Goal: Task Accomplishment & Management: Use online tool/utility

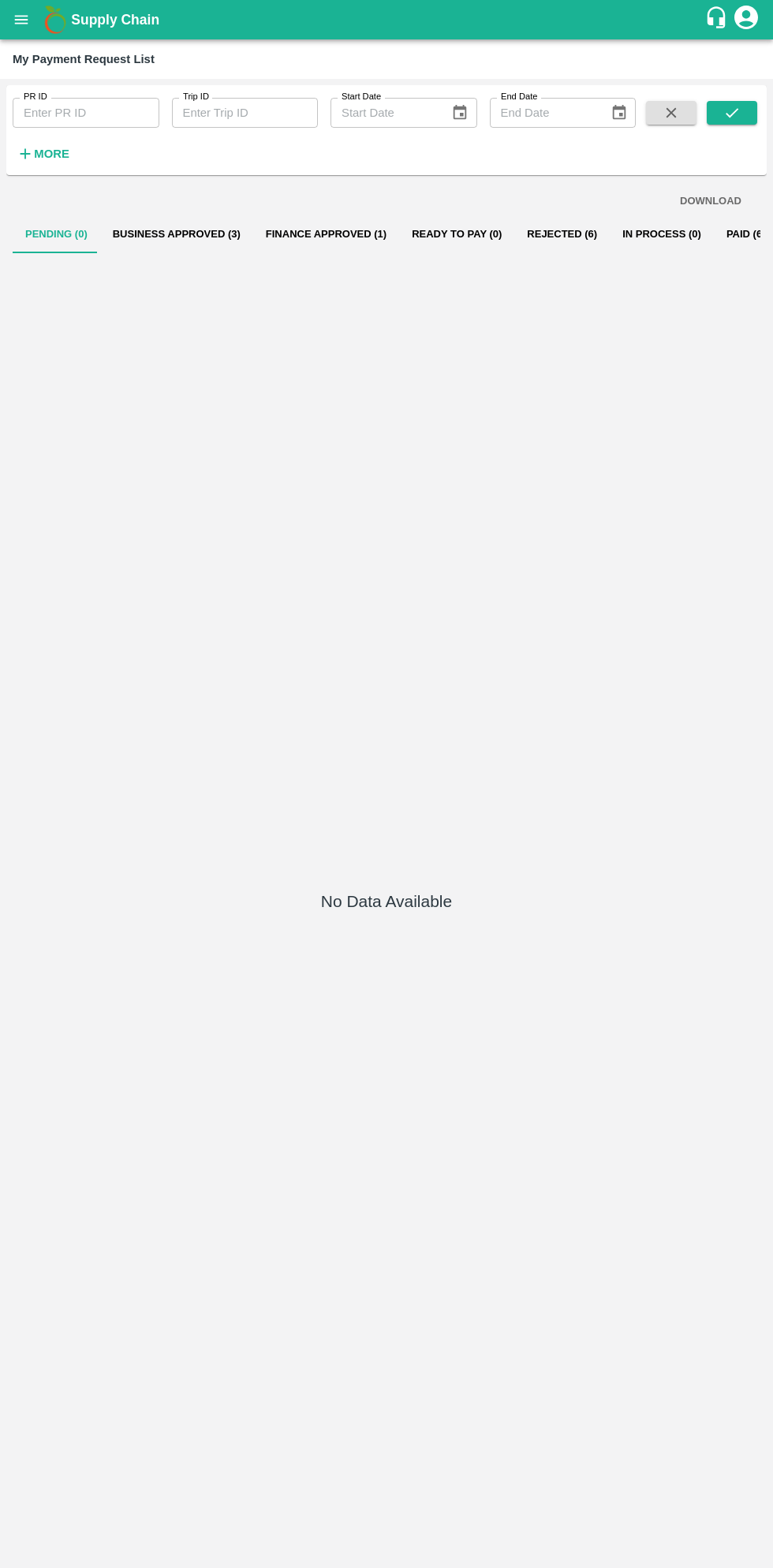
click at [229, 224] on button "Business Approved (3)" at bounding box center [177, 234] width 153 height 38
click at [186, 224] on button "Business Approved (3)" at bounding box center [177, 234] width 153 height 38
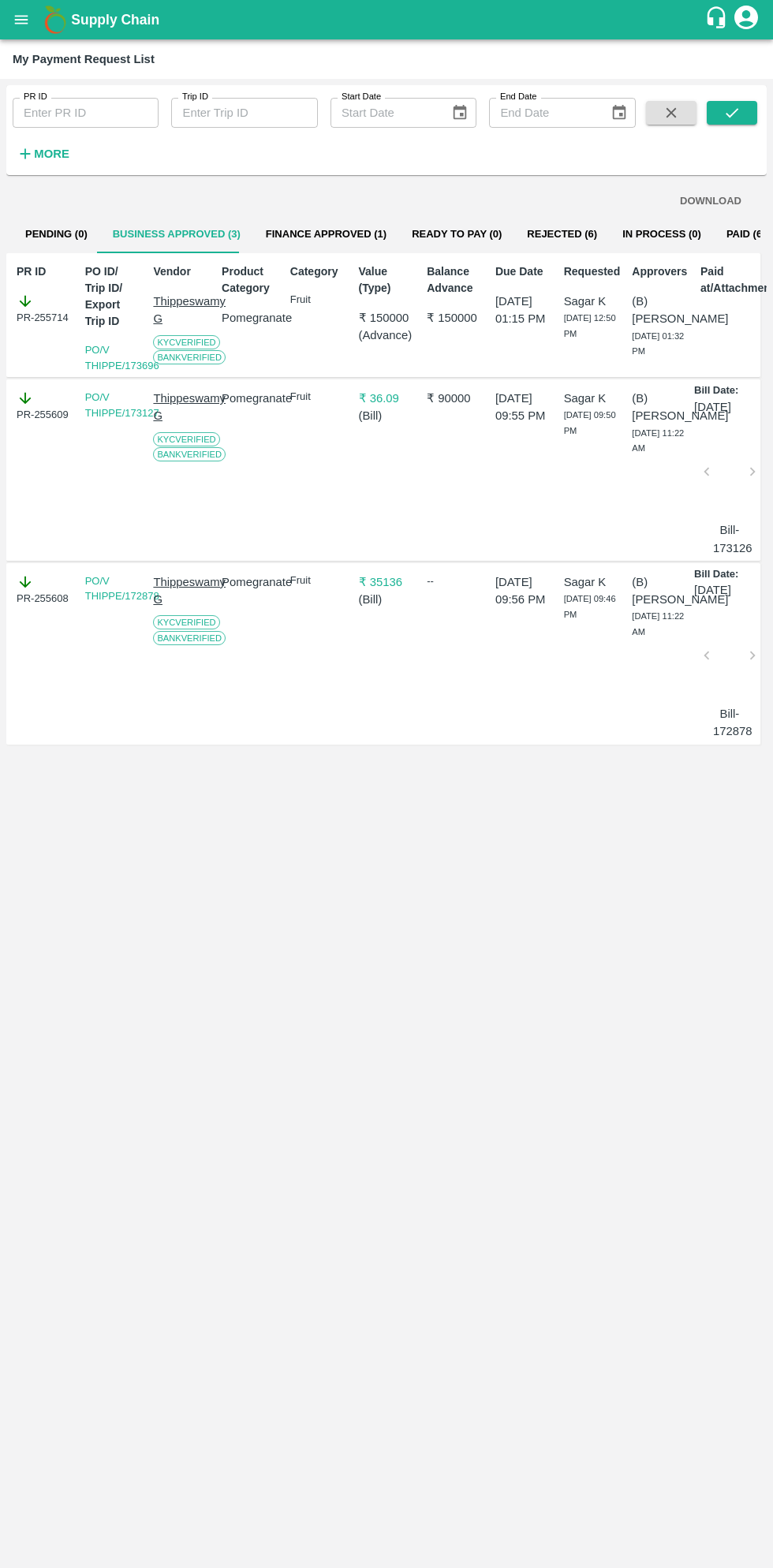
click at [148, 127] on input "PR ID" at bounding box center [86, 112] width 146 height 30
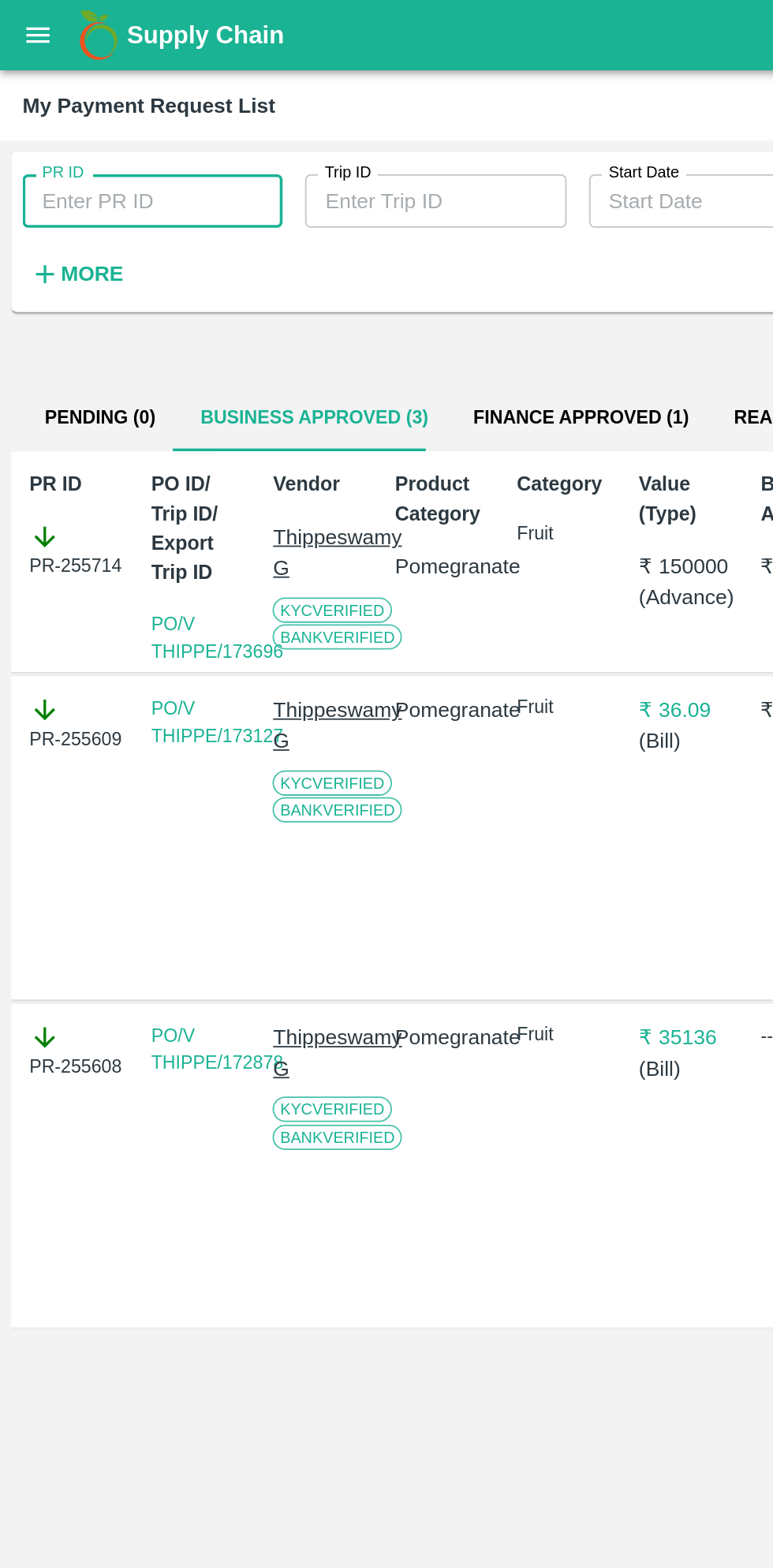
scroll to position [0, 11]
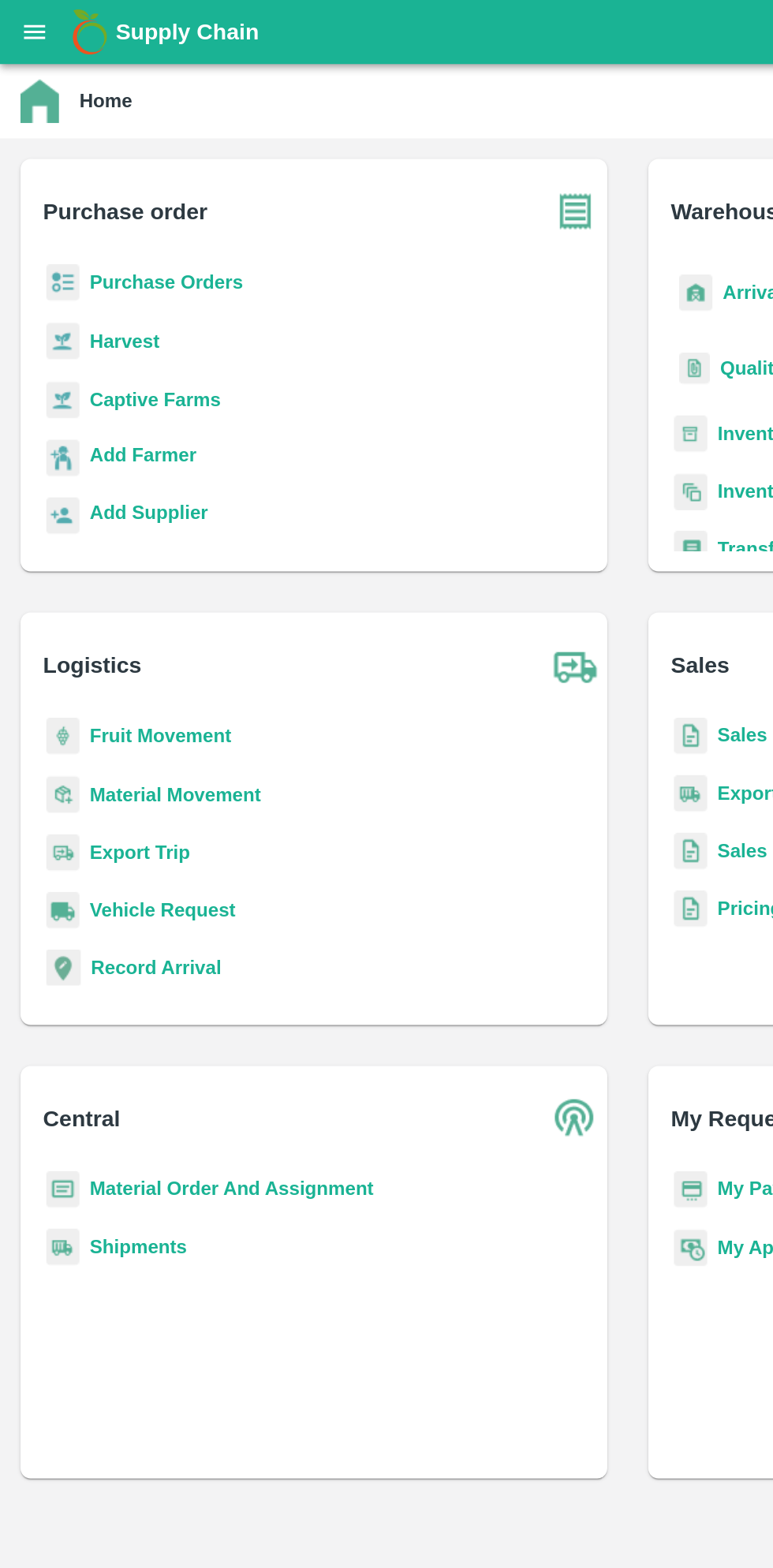
click at [19, 14] on icon "open drawer" at bounding box center [21, 20] width 17 height 17
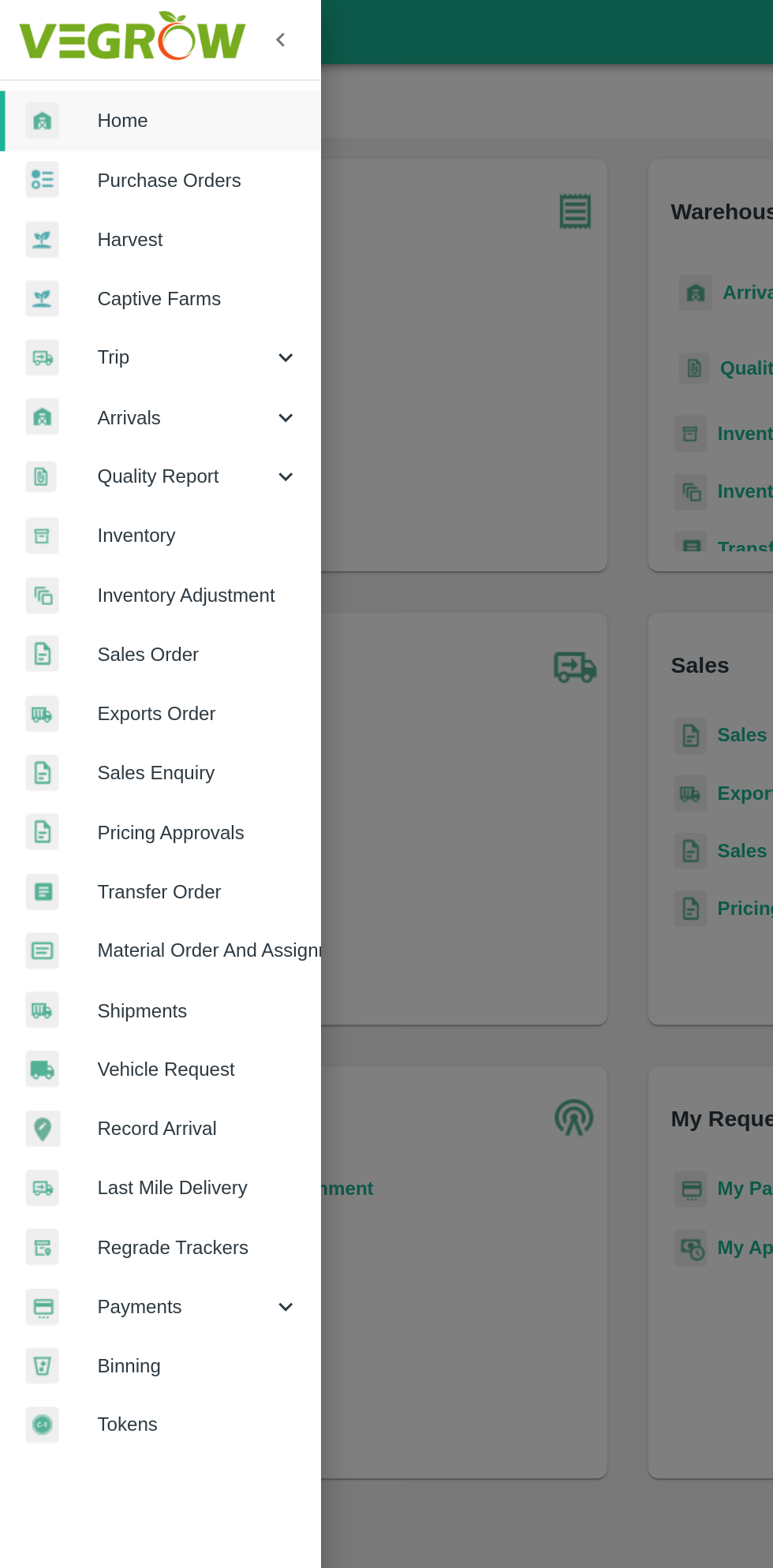
click at [164, 581] on span "Material Order And Assignment" at bounding box center [122, 585] width 124 height 17
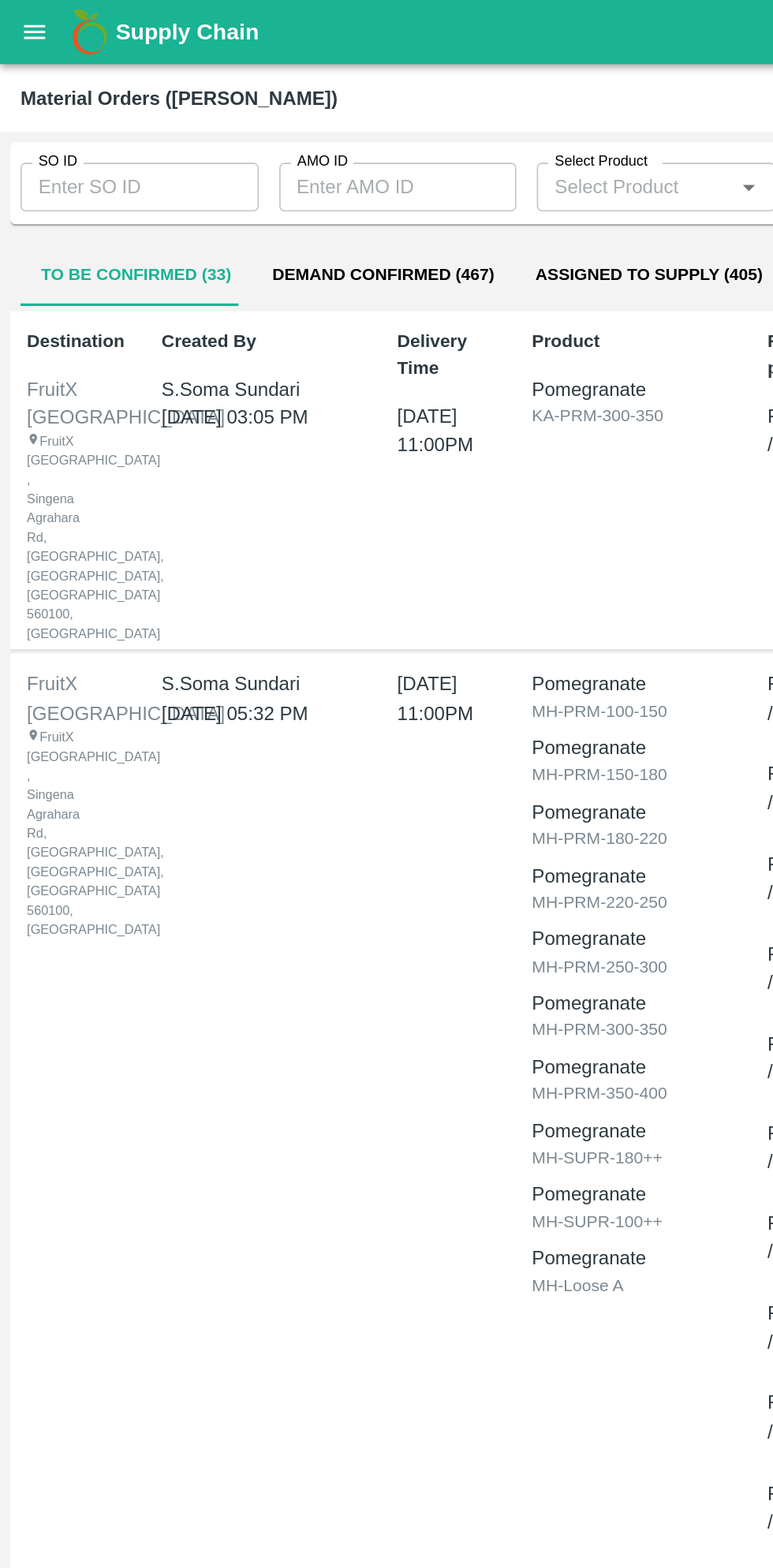
click at [104, 118] on input "SO ID" at bounding box center [86, 115] width 147 height 30
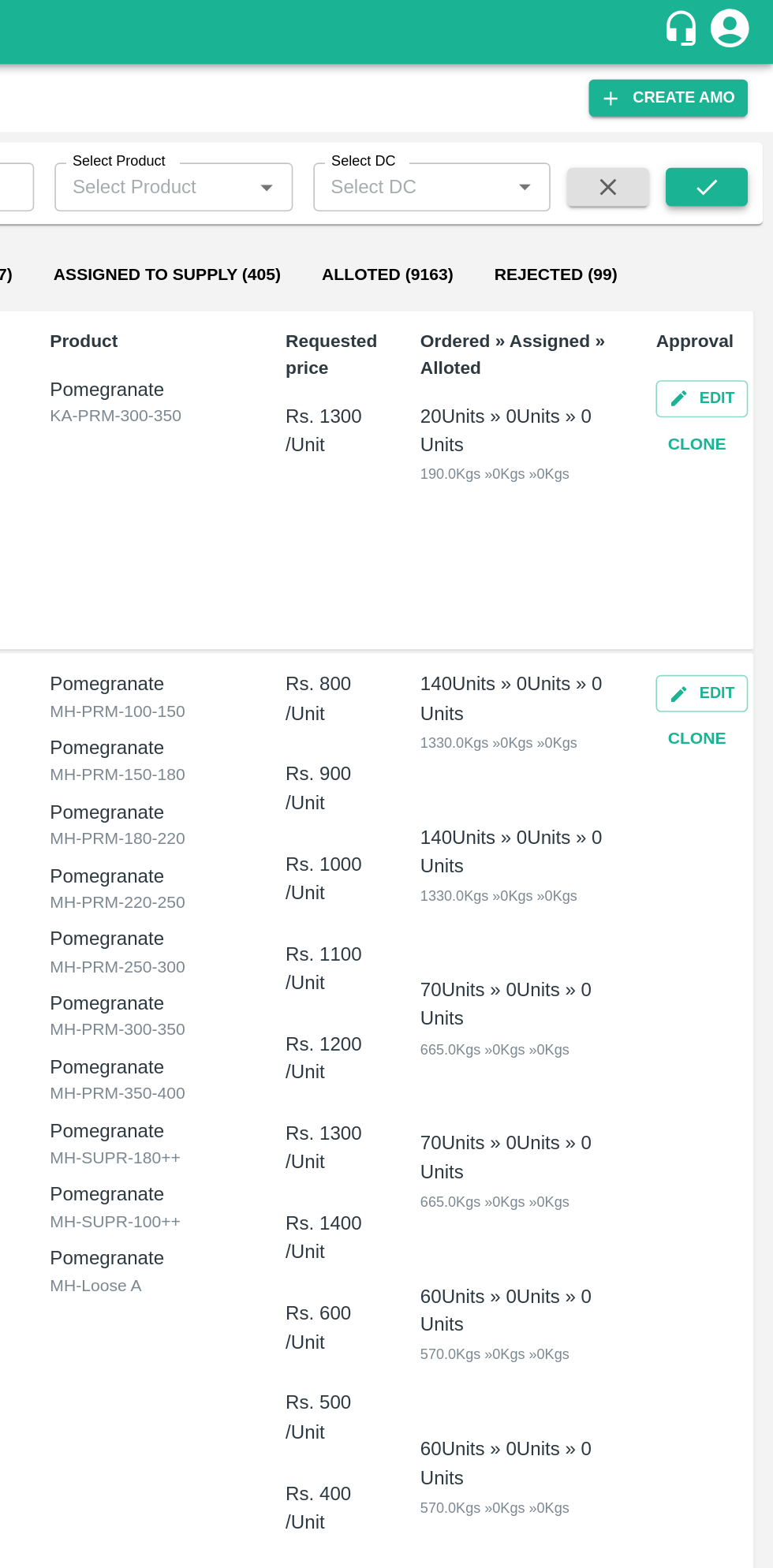
type input "603996"
click at [740, 112] on icon "submit" at bounding box center [732, 115] width 17 height 17
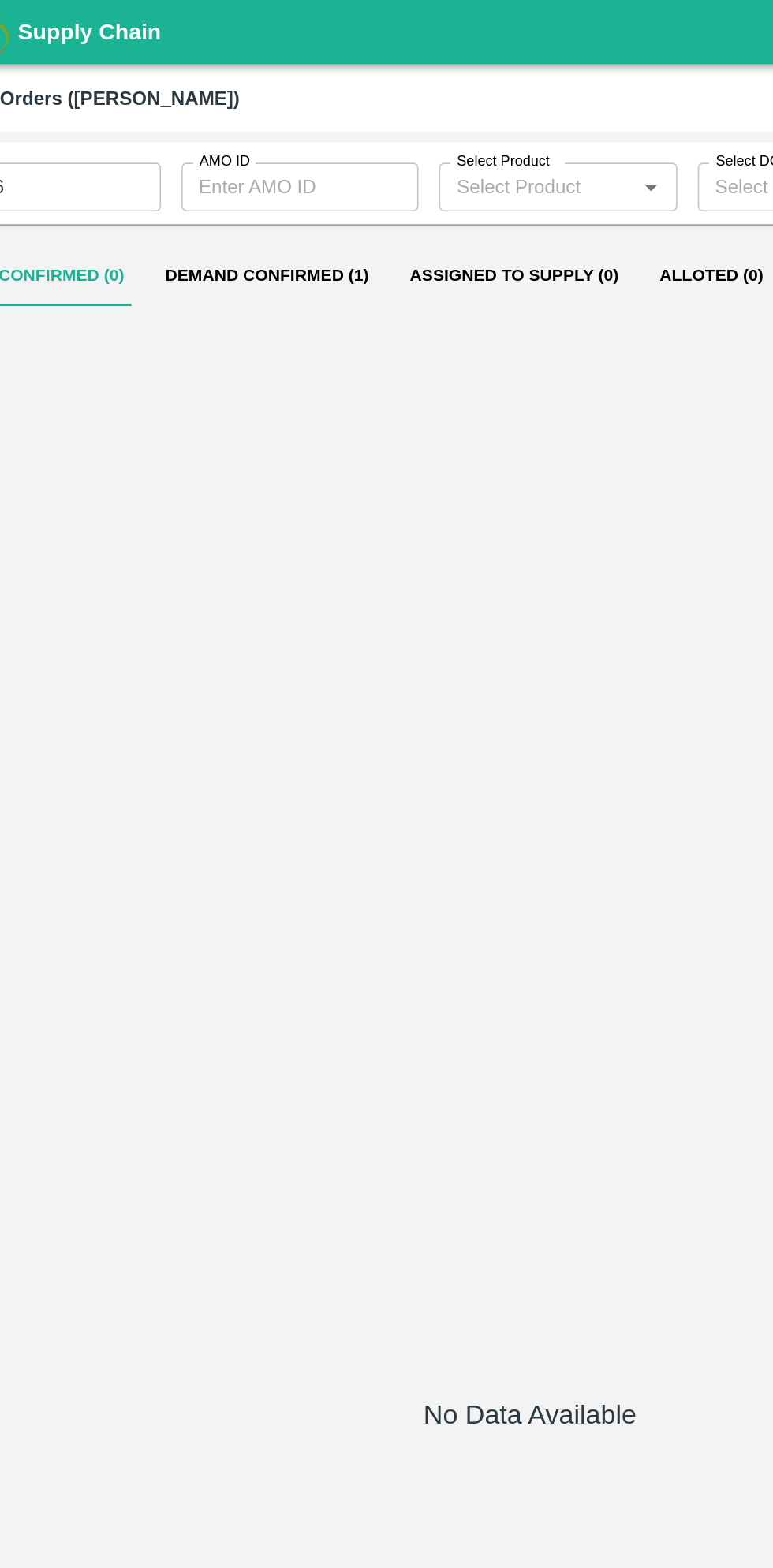
click at [218, 153] on button "Demand Confirmed (1)" at bounding box center [225, 170] width 151 height 38
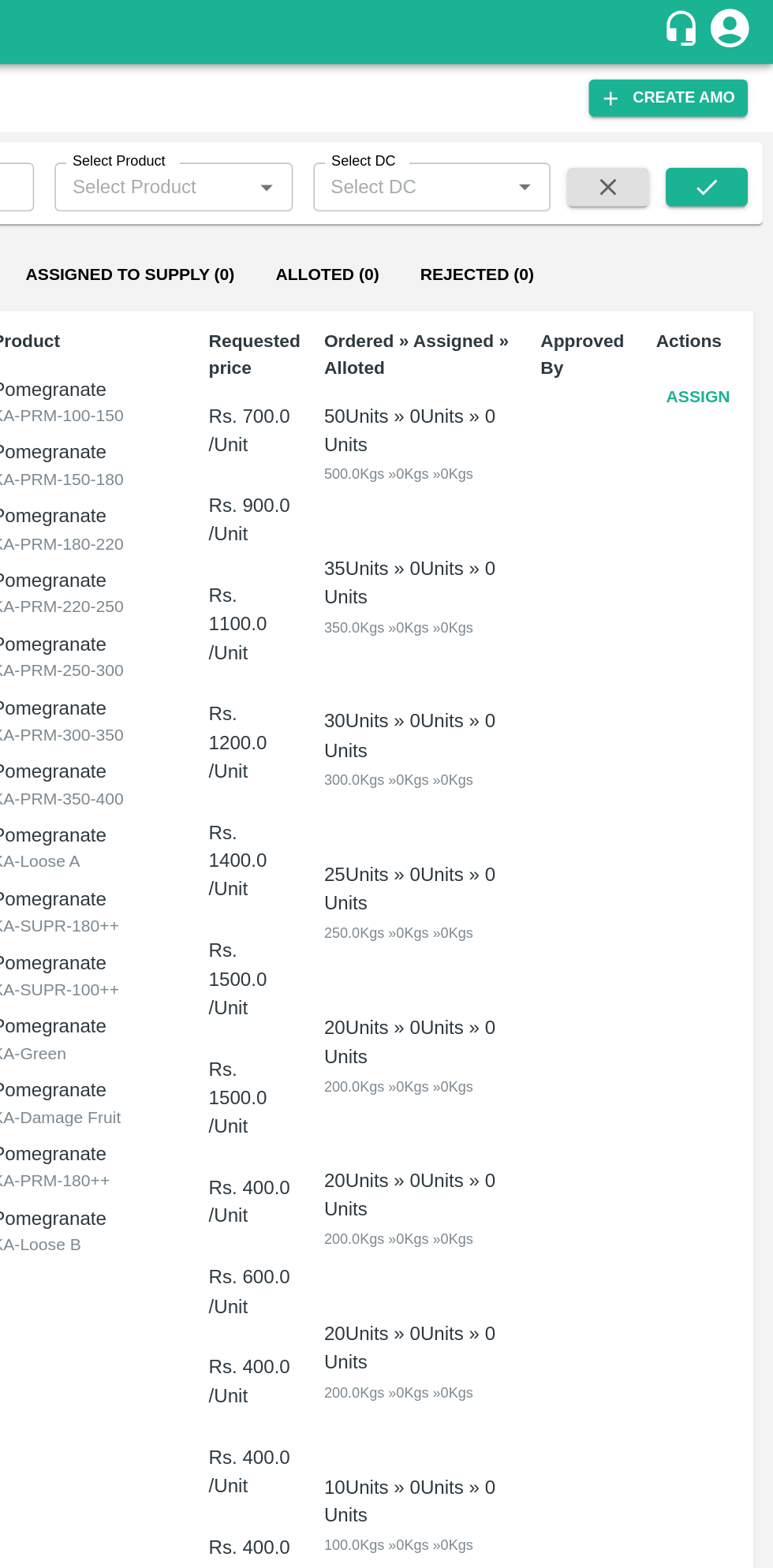
click at [733, 242] on button "Assign" at bounding box center [726, 244] width 52 height 27
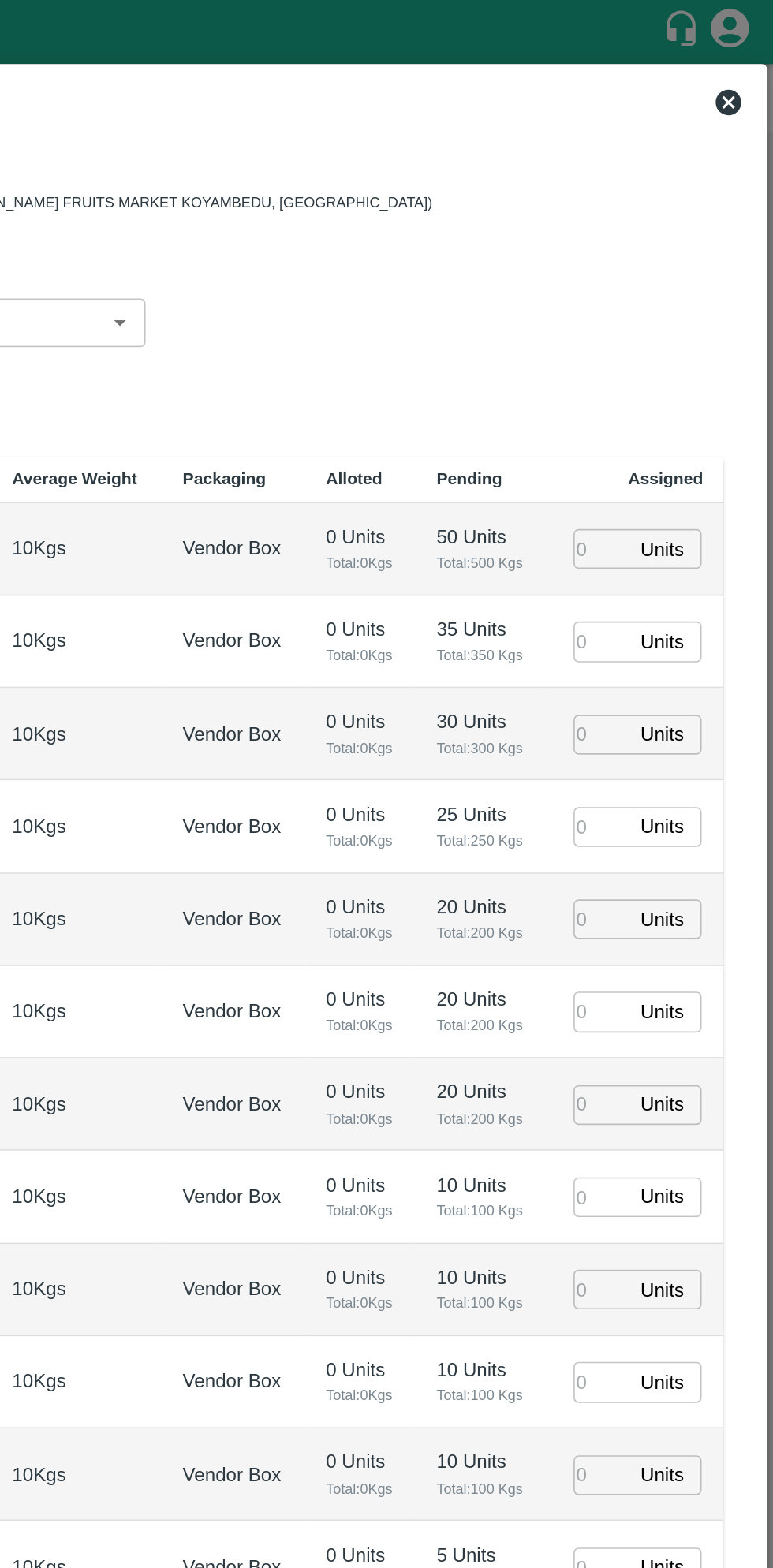
type input "06/09/2025 12:00 AM"
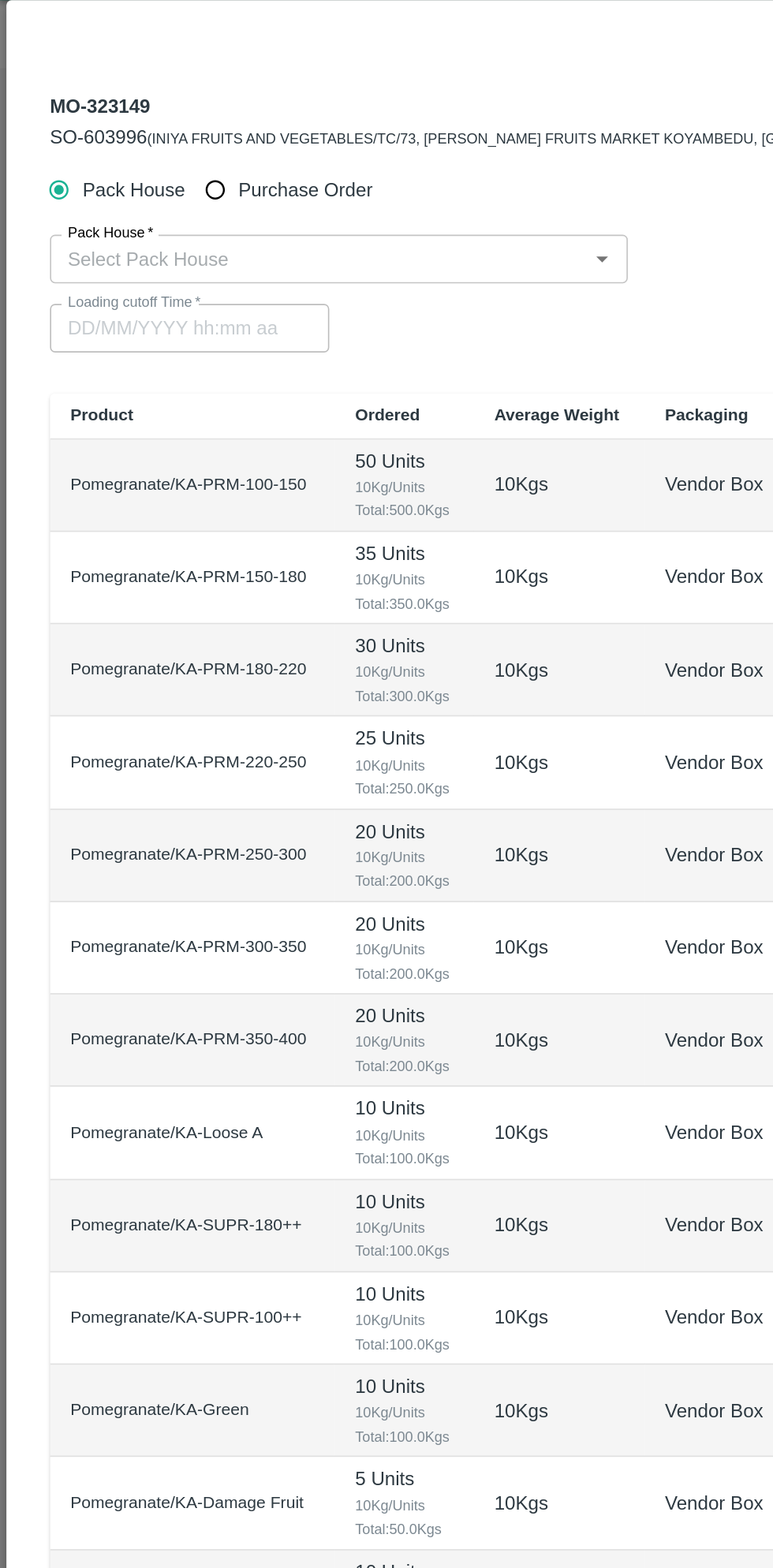
click at [141, 160] on input "Purchase Order" at bounding box center [133, 156] width 29 height 29
radio input "true"
click at [245, 193] on input "PO   *" at bounding box center [366, 199] width 663 height 21
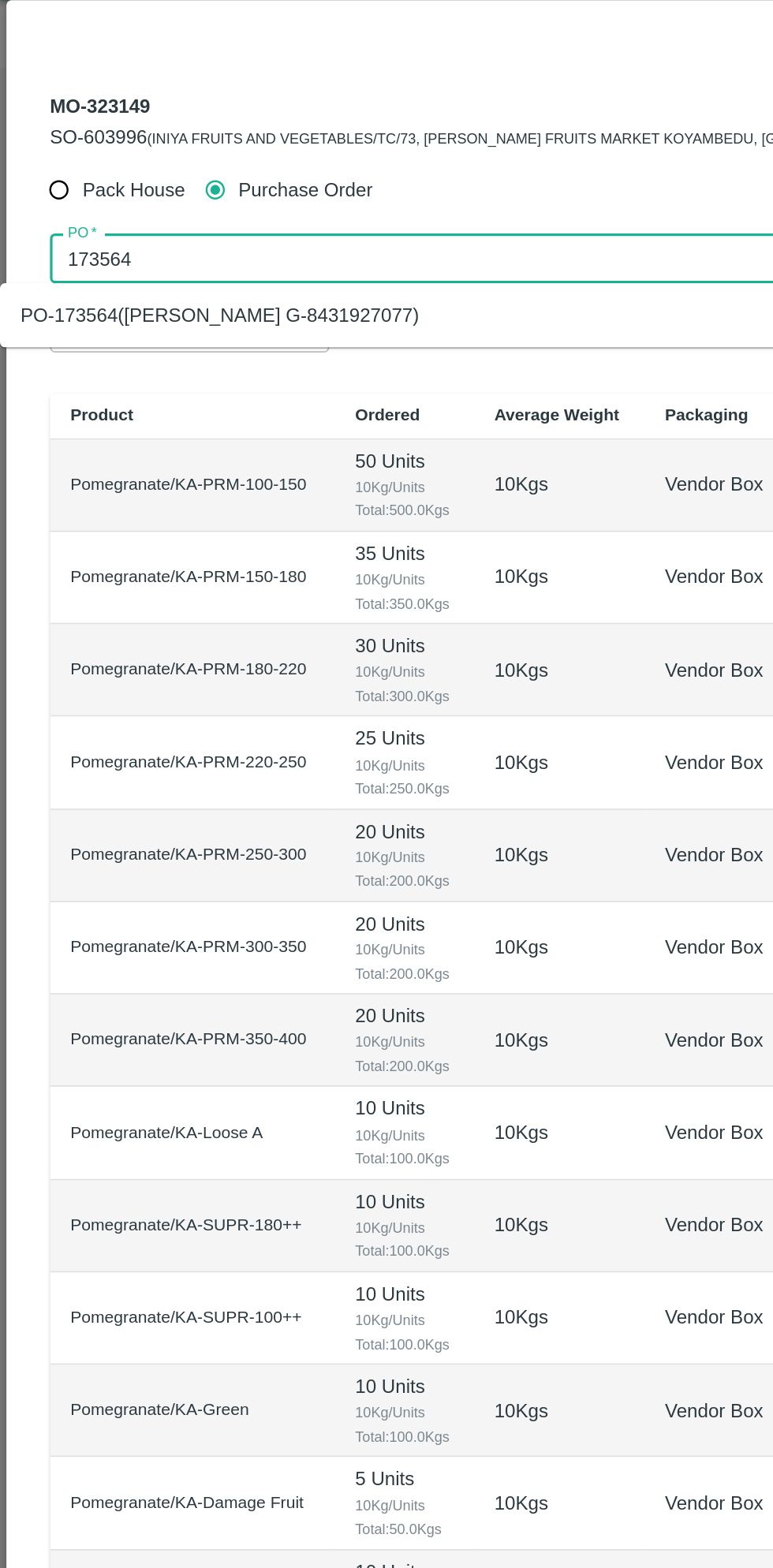
click at [279, 235] on div "PO-173564(Thippeswamy G-8431927077)" at bounding box center [349, 233] width 699 height 27
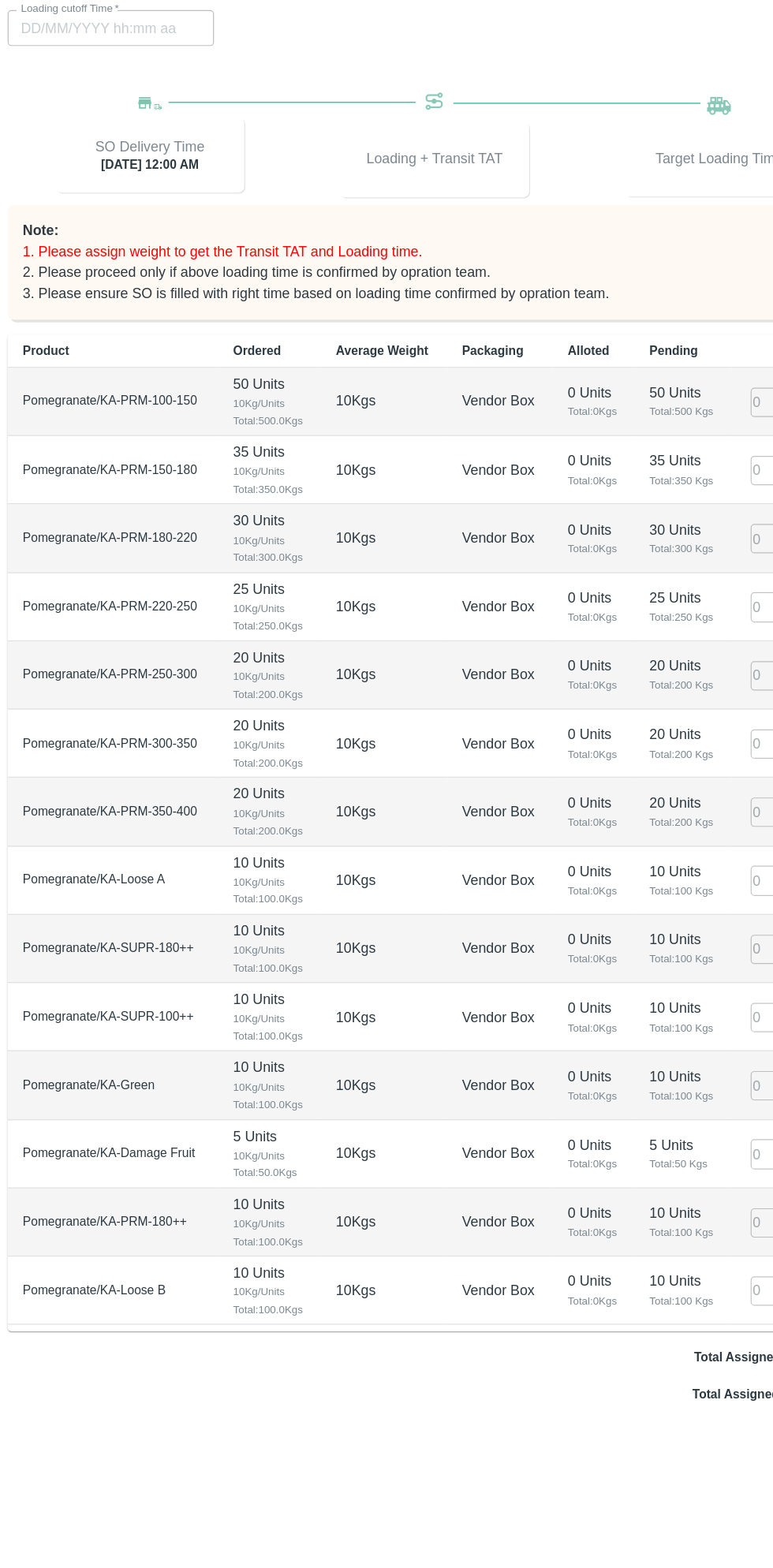
type input "PO-173564(Thippeswamy G-8431927077)"
click at [582, 451] on p "2. Please proceed only if above loading time is confirmed by opration team." at bounding box center [387, 444] width 686 height 17
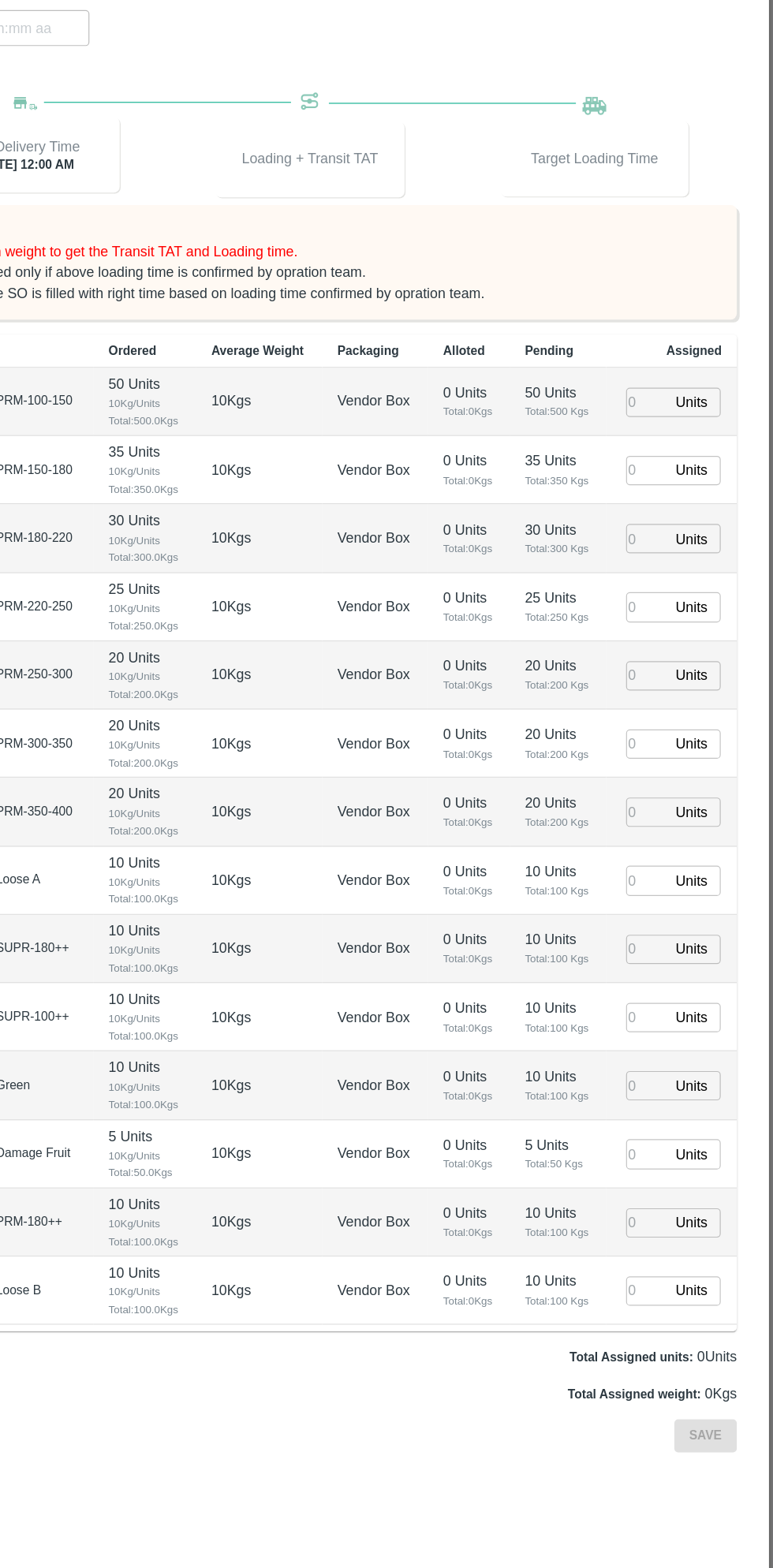
click at [682, 553] on input "number" at bounding box center [667, 553] width 34 height 25
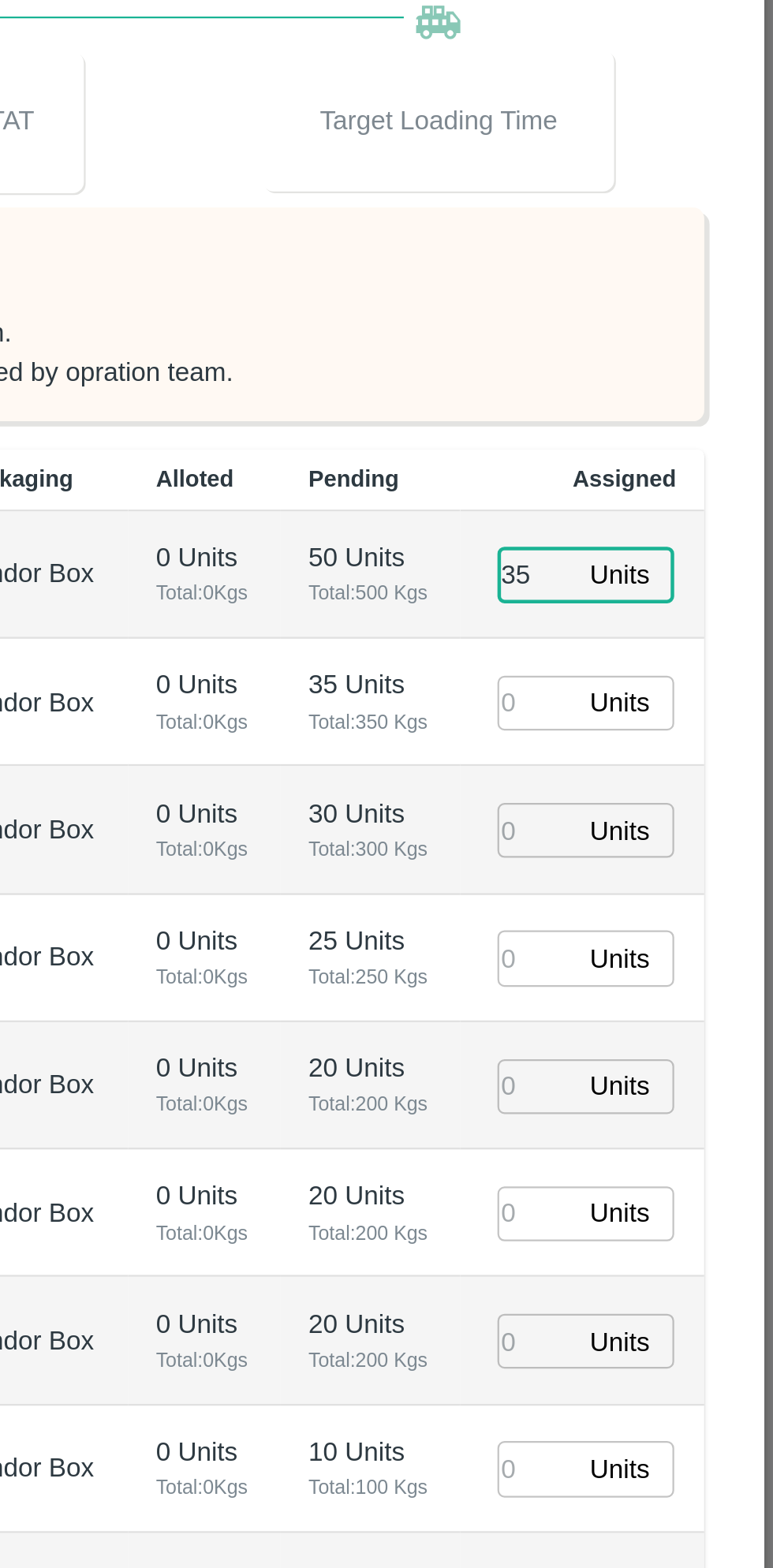
type input "35"
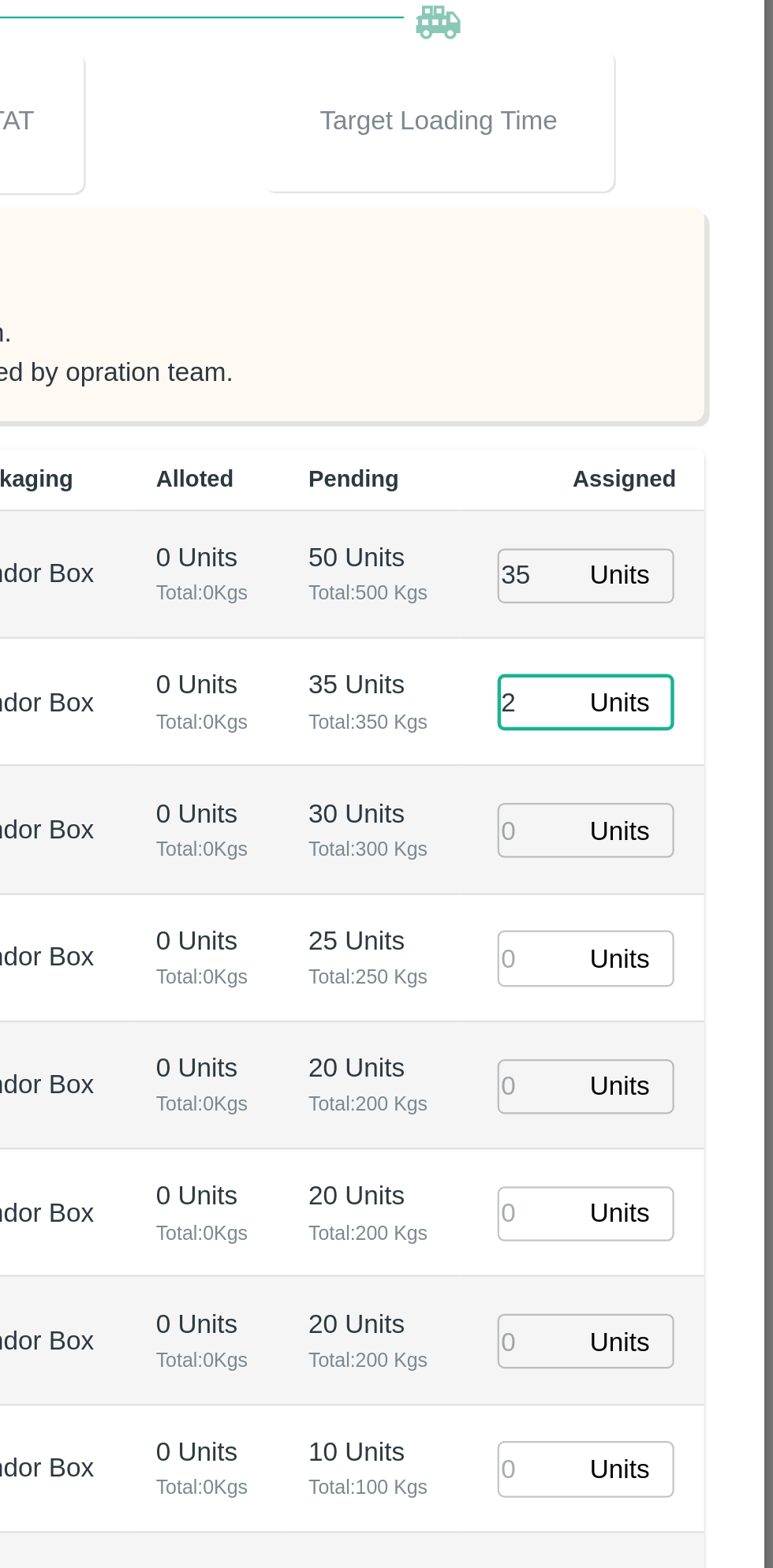
type input "25"
type input "05/09/2025 06:48 AM"
type input "25"
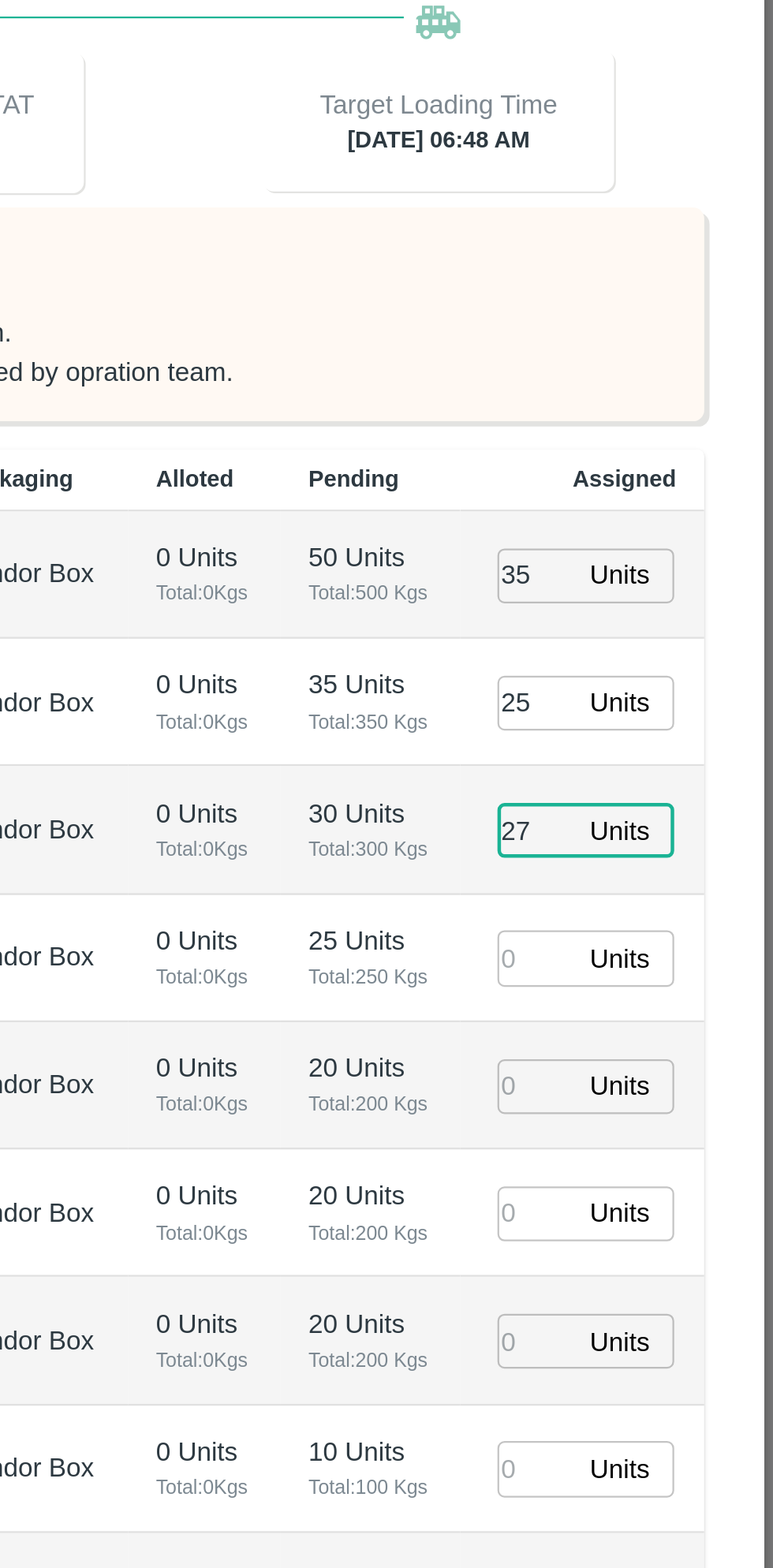
type input "27"
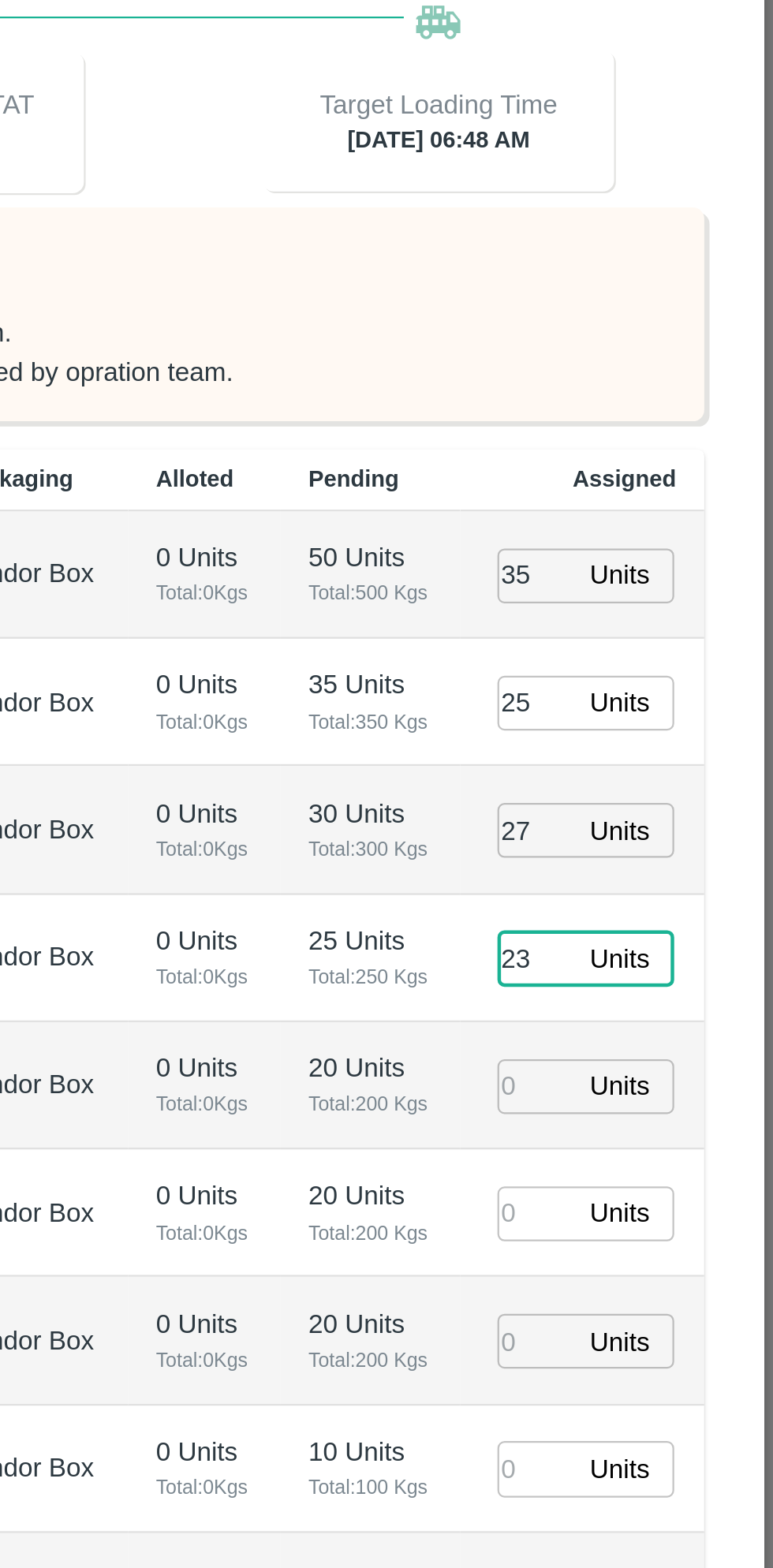
type input "23"
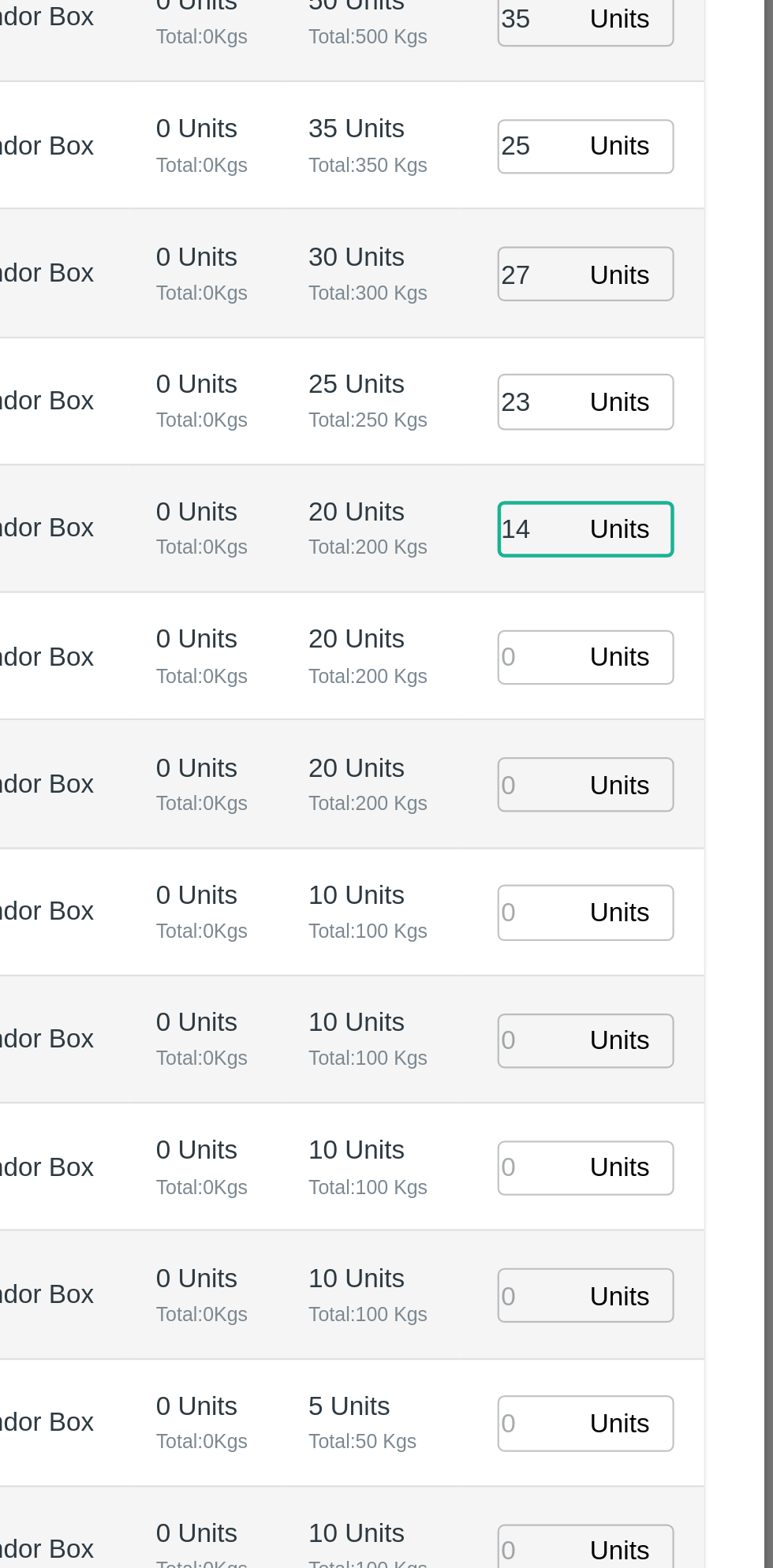
type input "14"
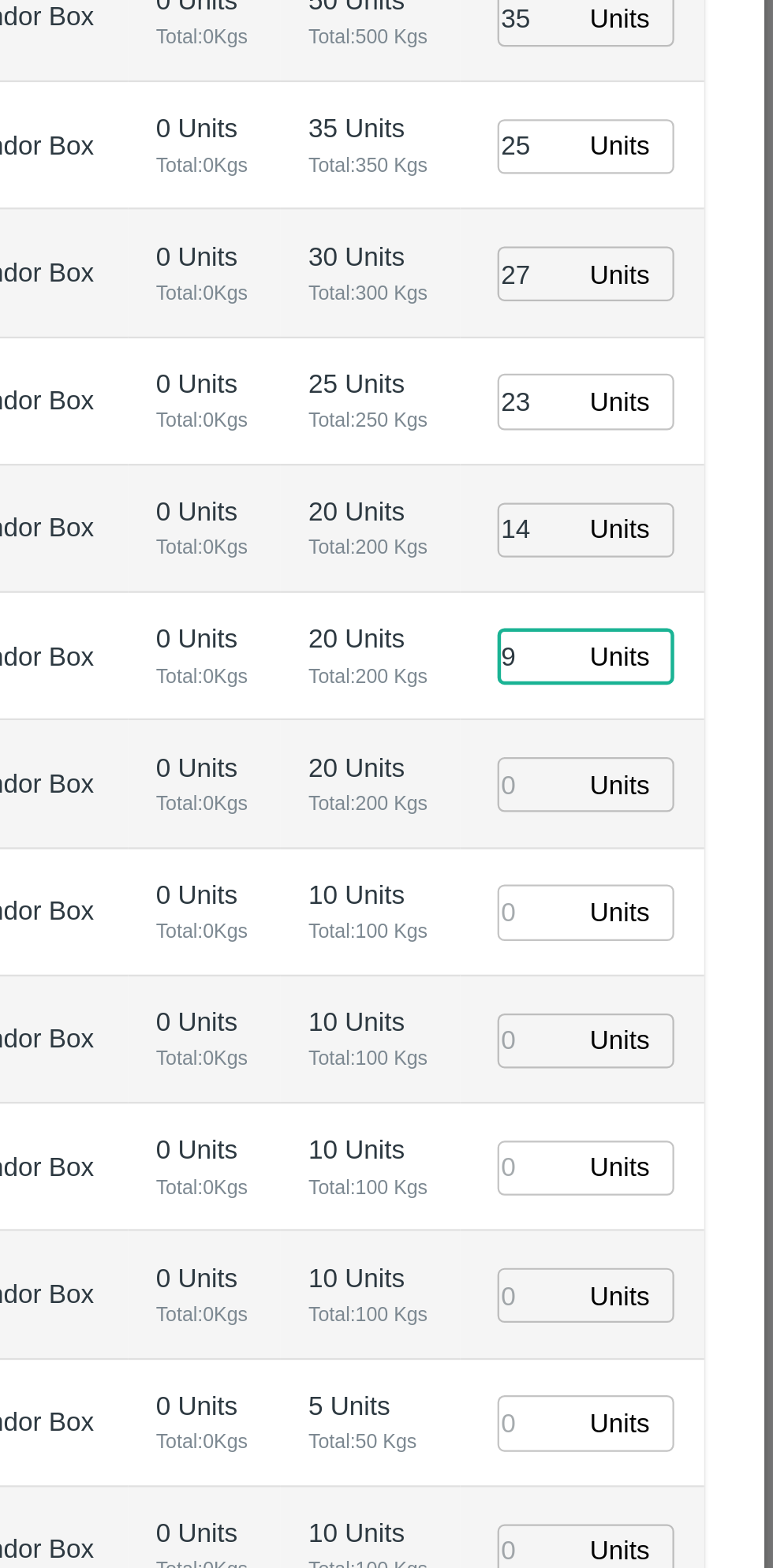
type input "9"
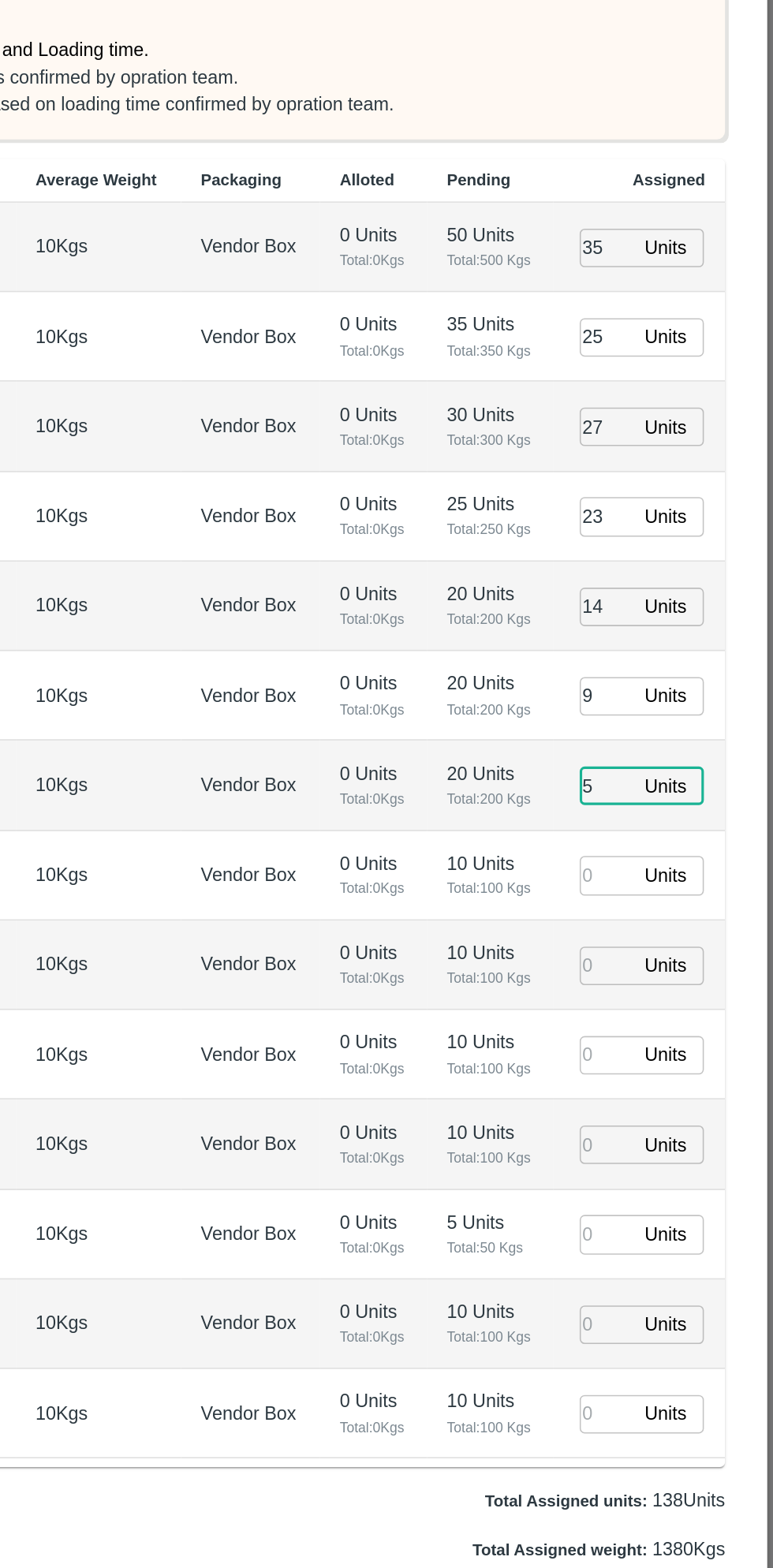
type input "5"
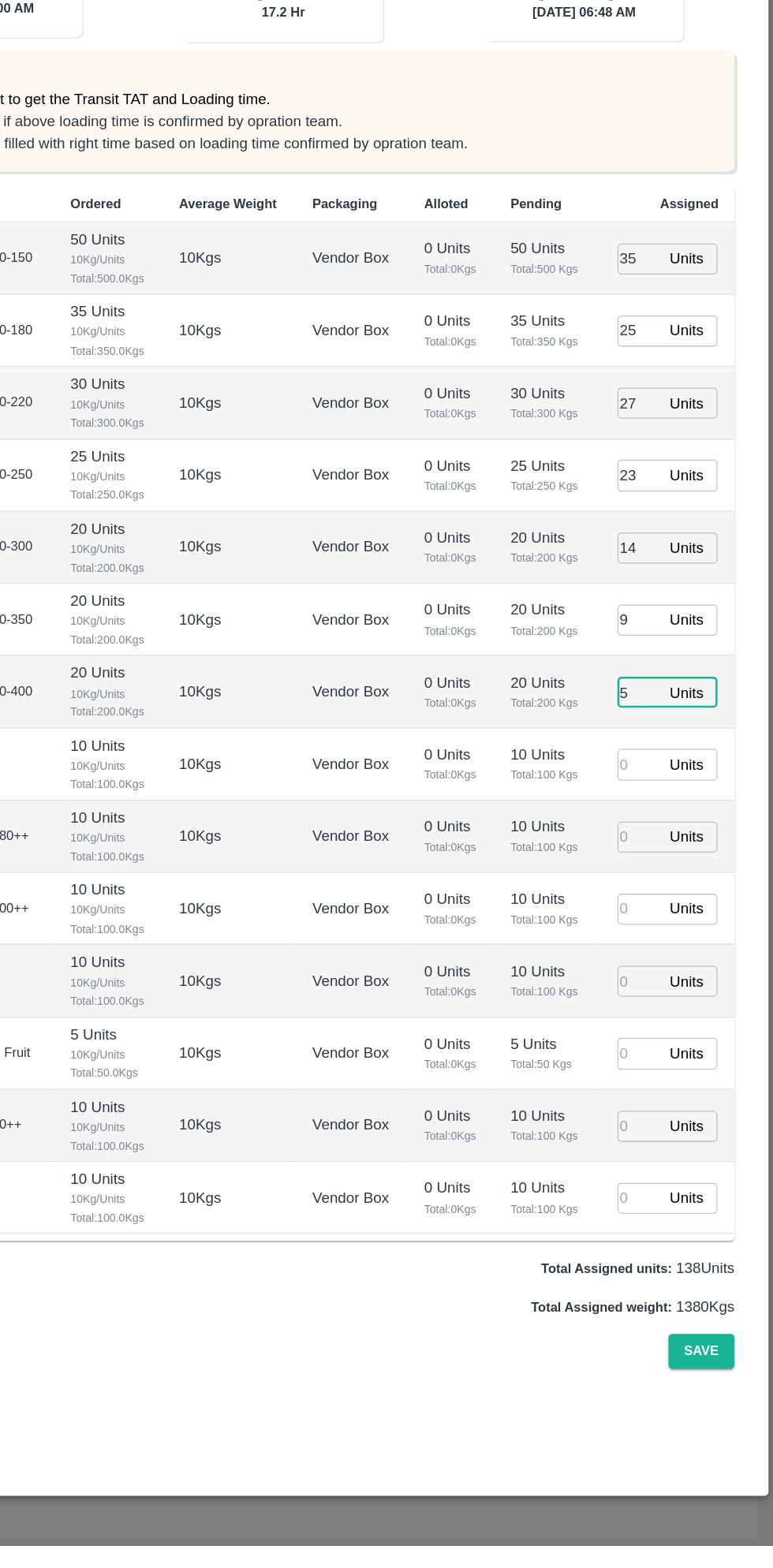
click at [671, 950] on input "number" at bounding box center [667, 951] width 34 height 25
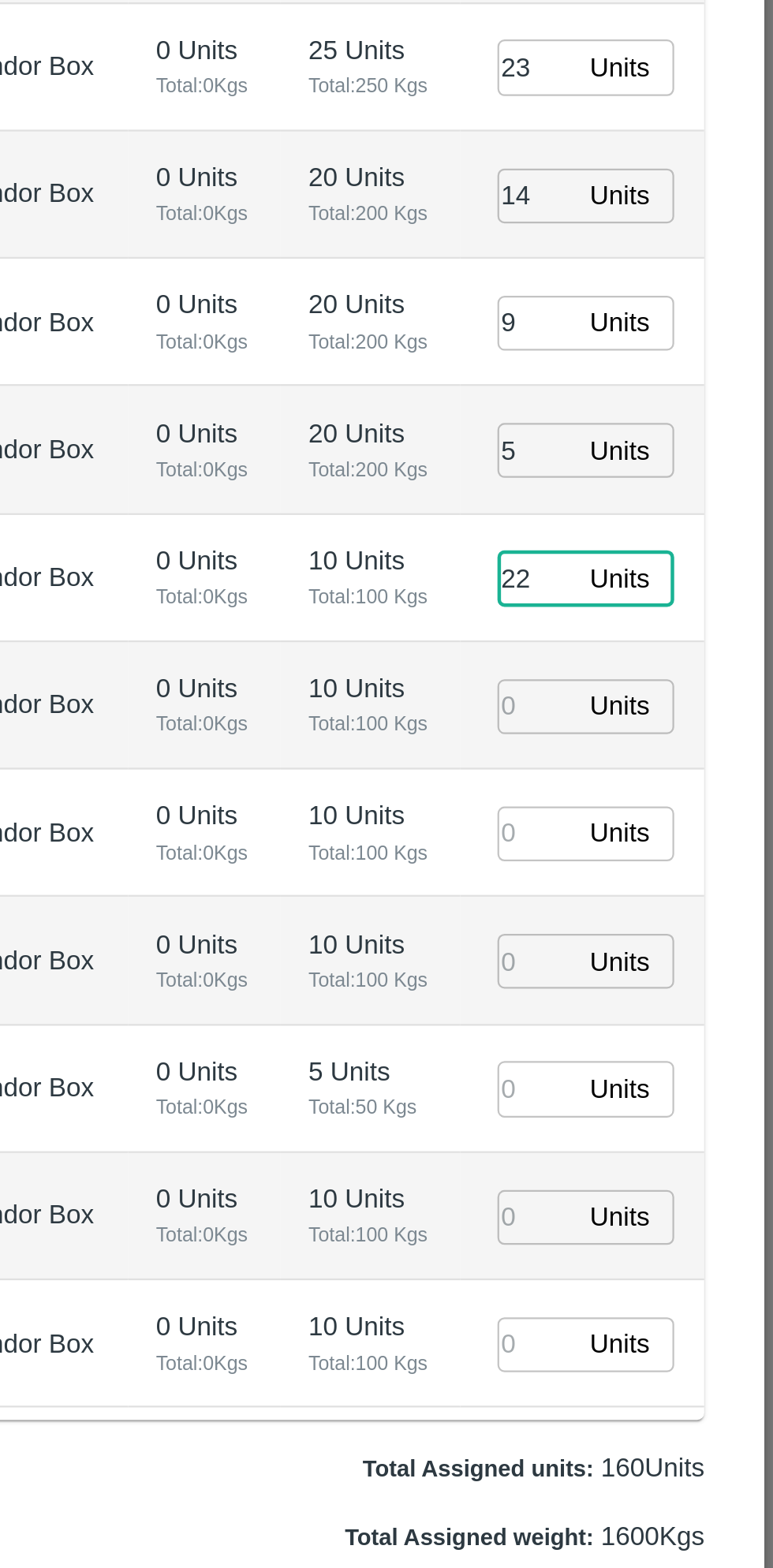
type input "22"
click at [669, 1010] on input "number" at bounding box center [667, 1009] width 34 height 25
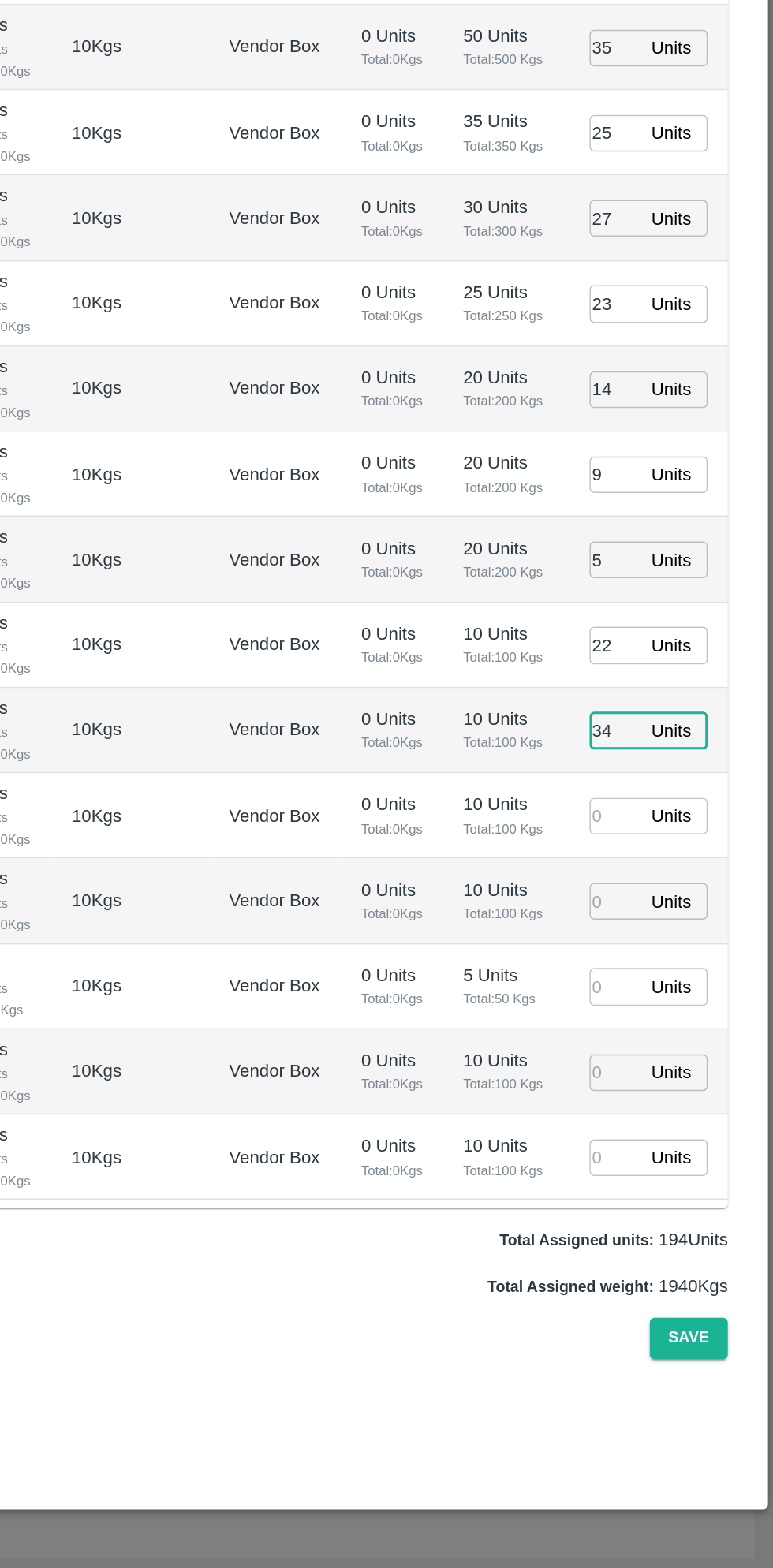
type input "34"
type input "10"
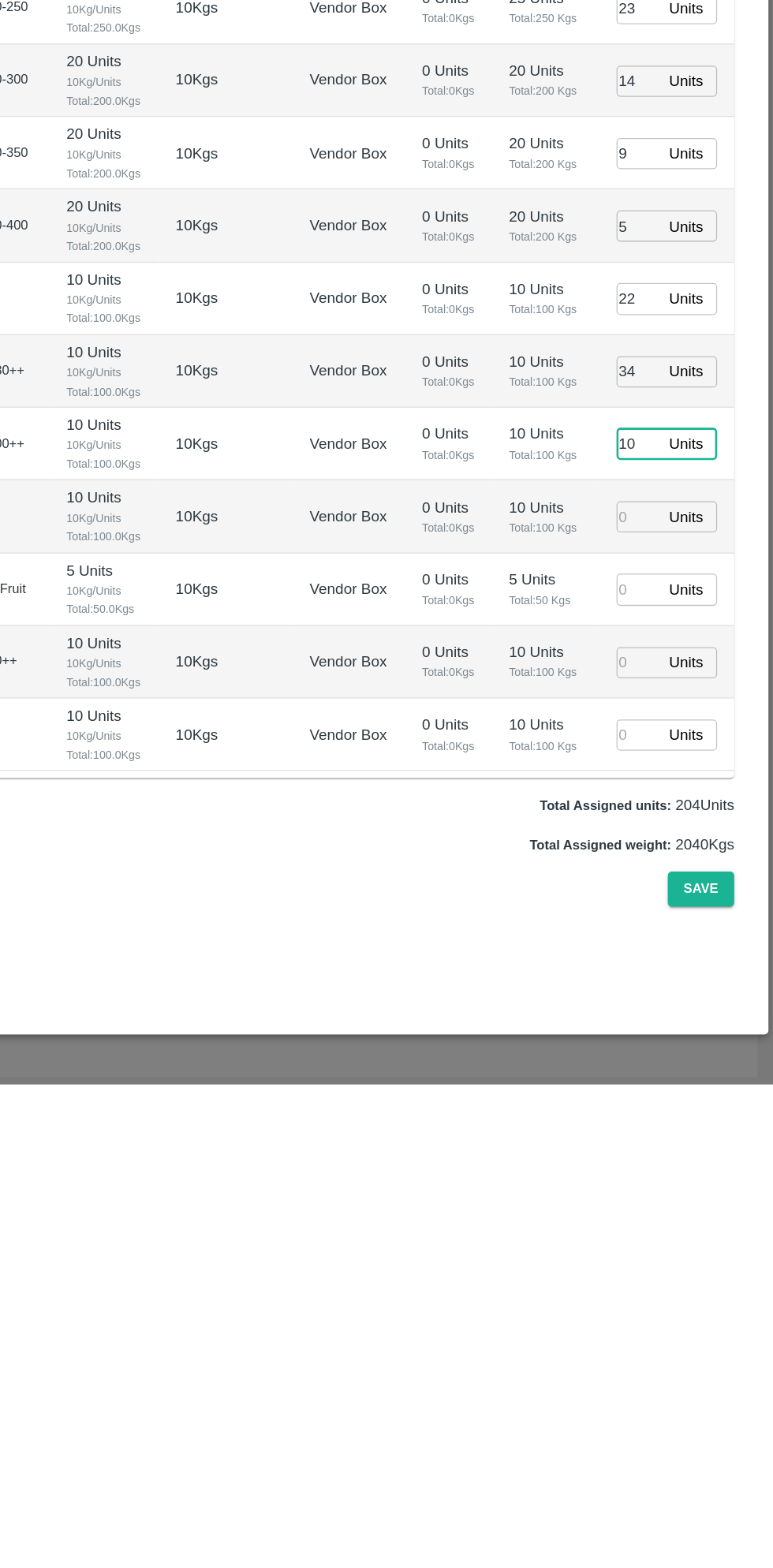
type input "05/09/2025 04:48 AM"
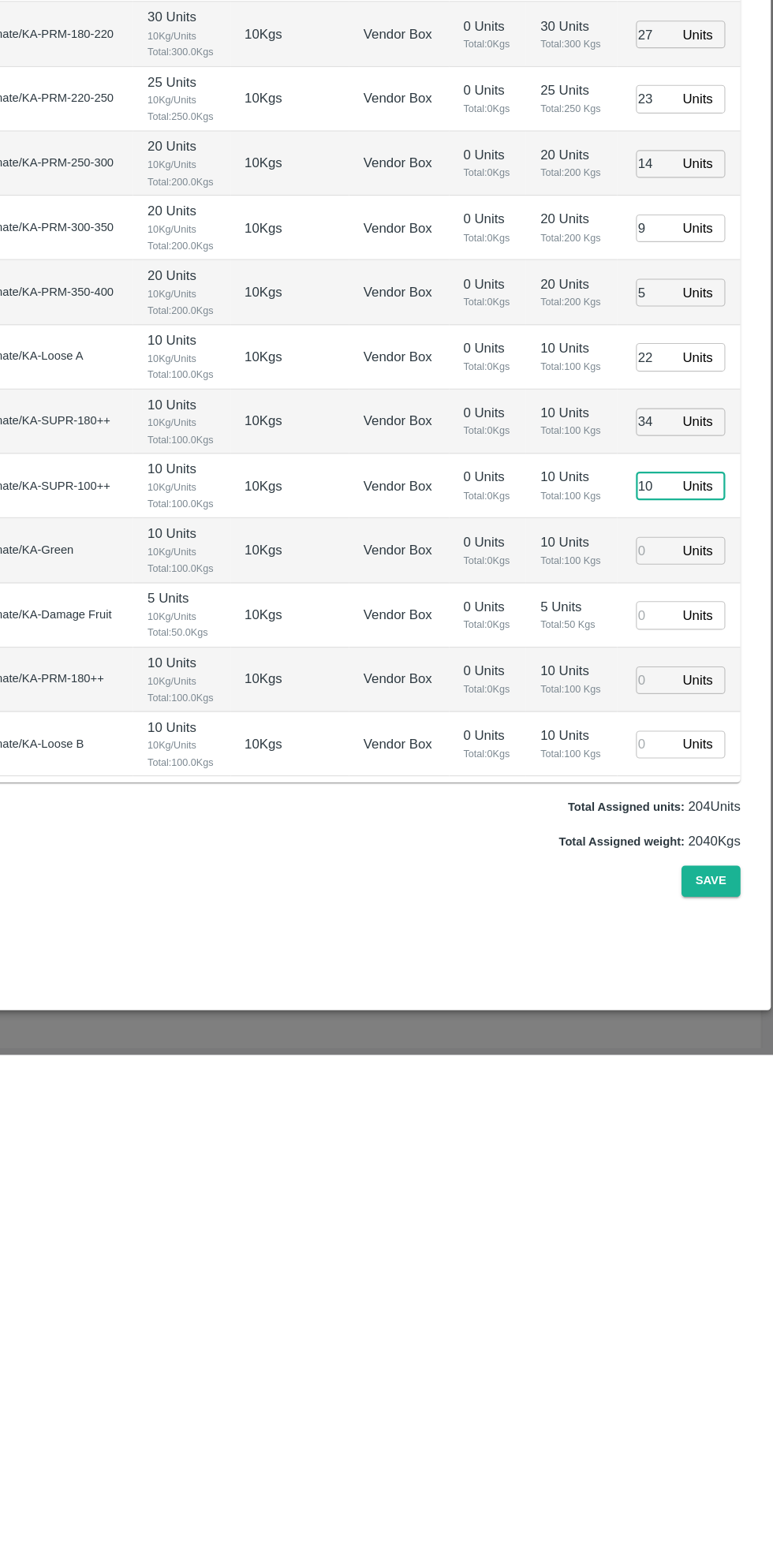
type input "10"
click at [668, 1120] on input "number" at bounding box center [667, 1123] width 34 height 25
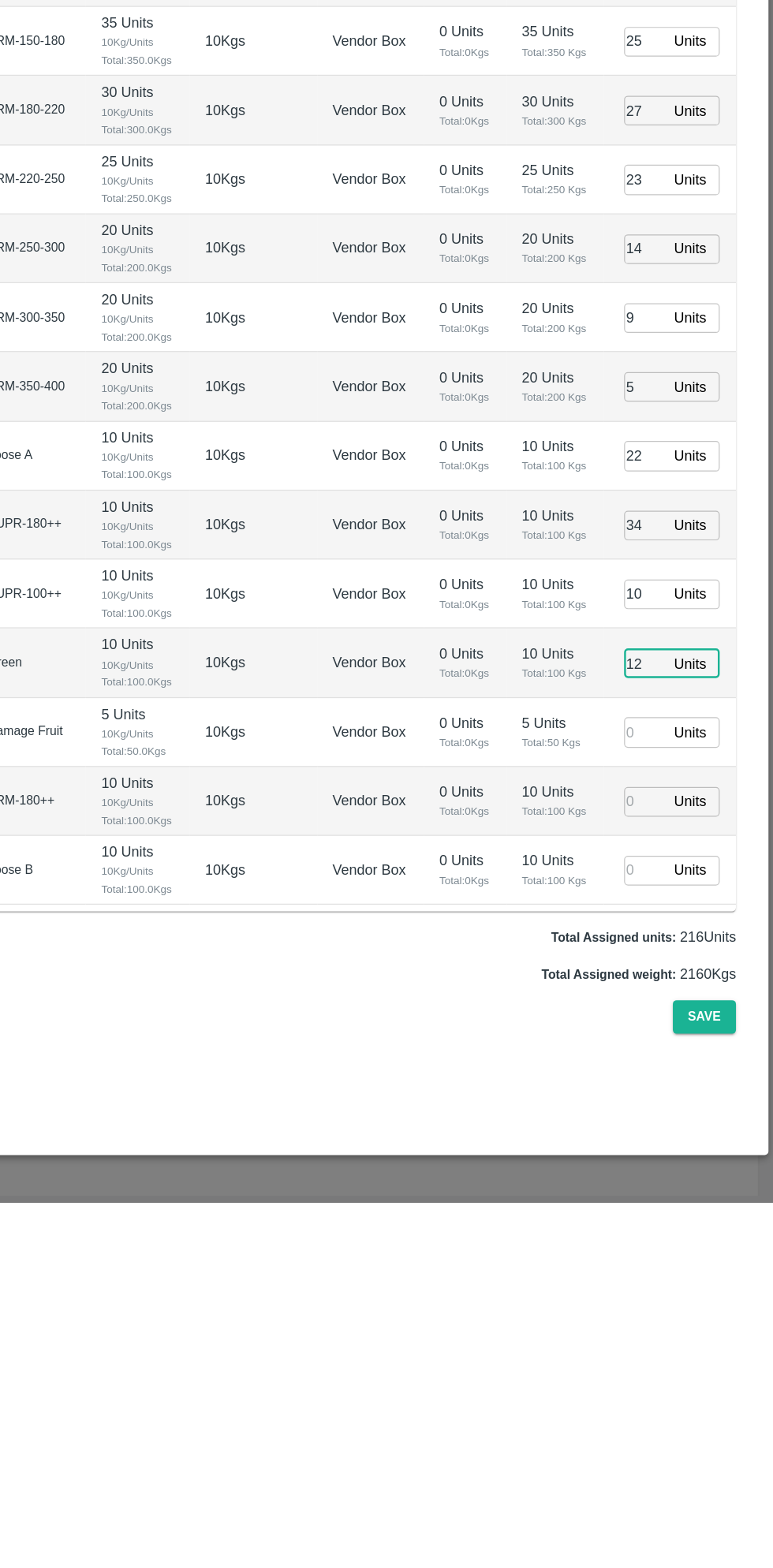
type input "12"
click at [658, 1239] on input "number" at bounding box center [667, 1237] width 34 height 25
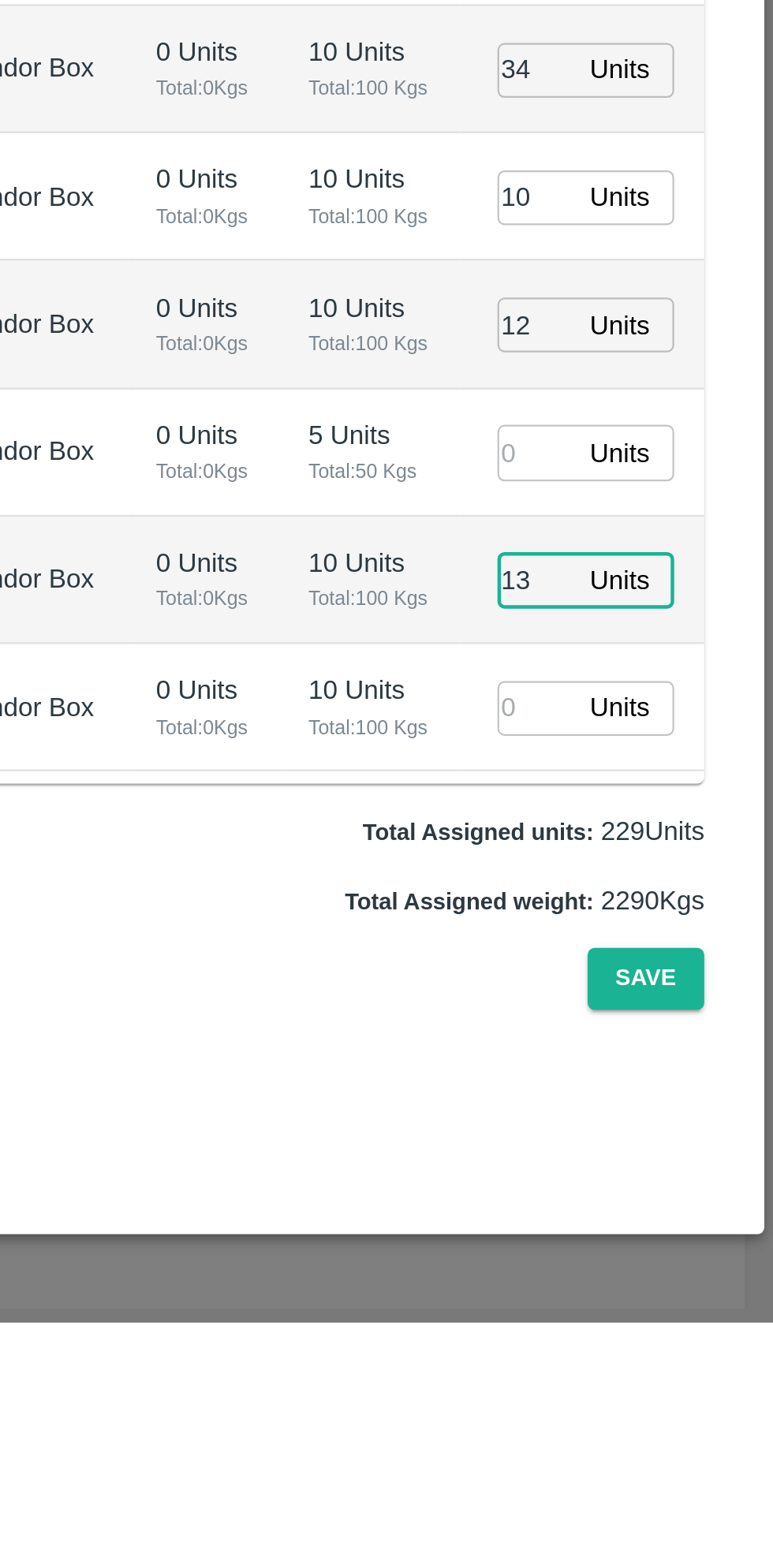
type input "13"
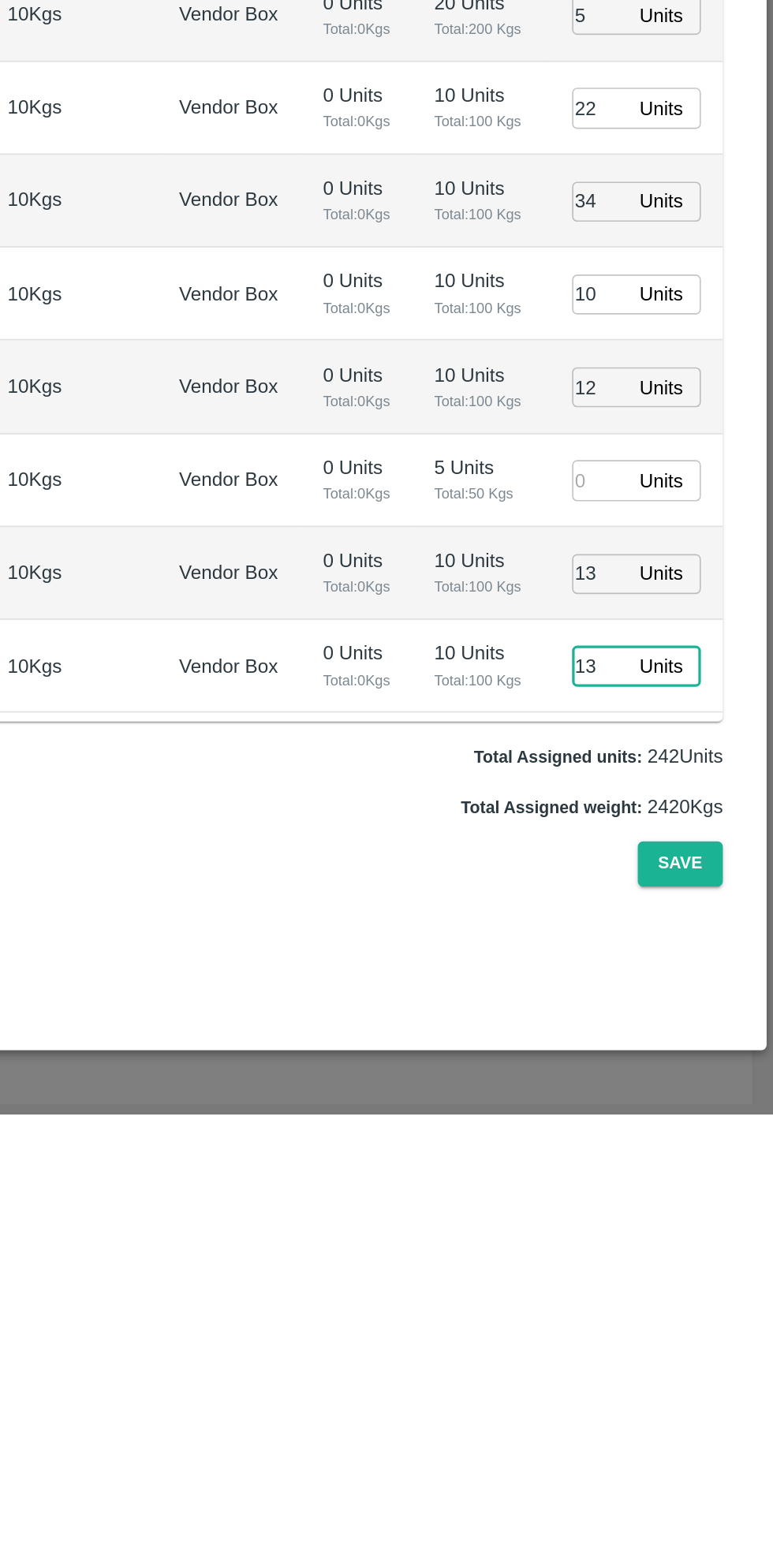
type input "13"
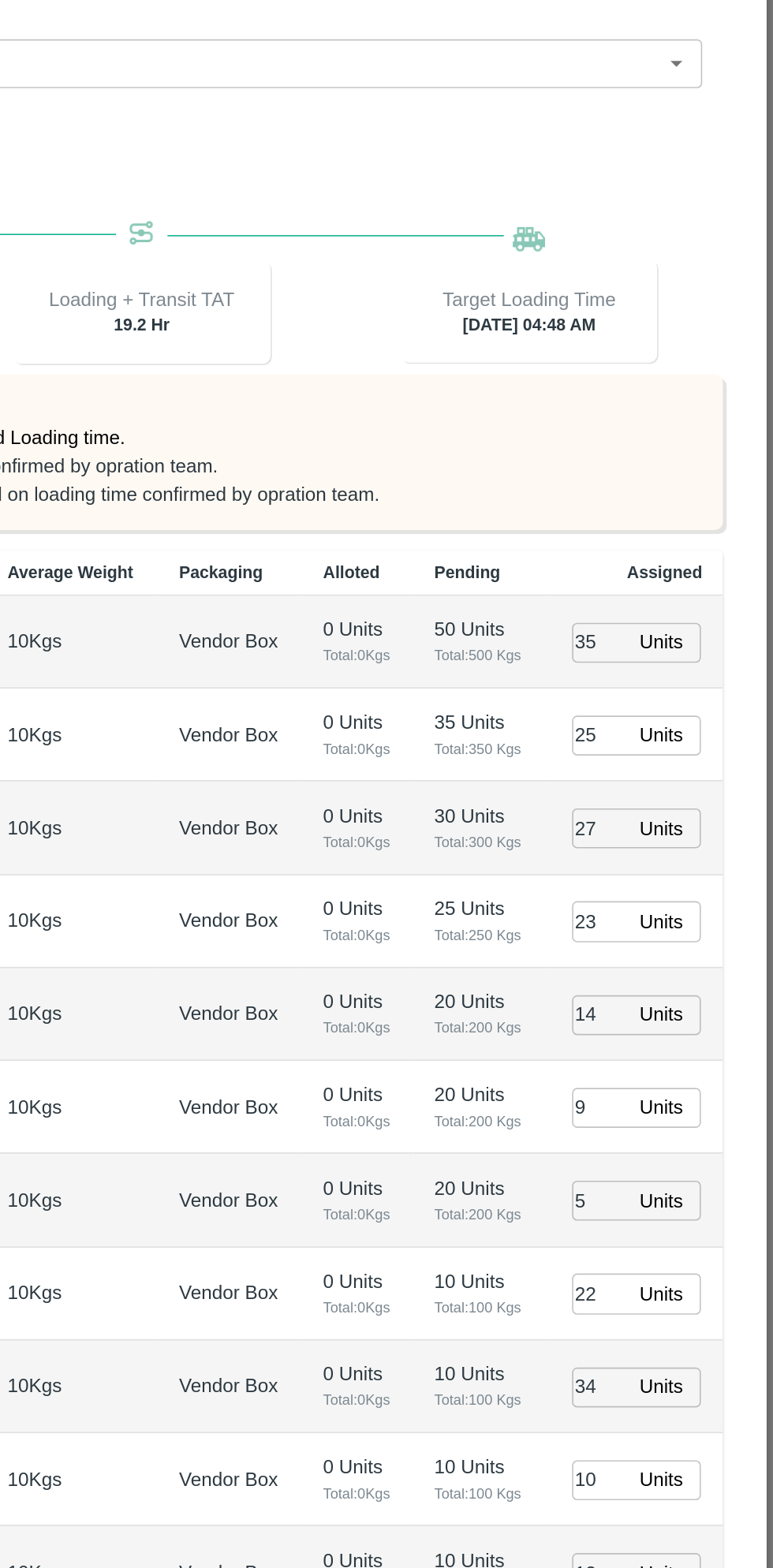
click at [663, 606] on input "25" at bounding box center [667, 610] width 34 height 25
type input "26"
type input "28"
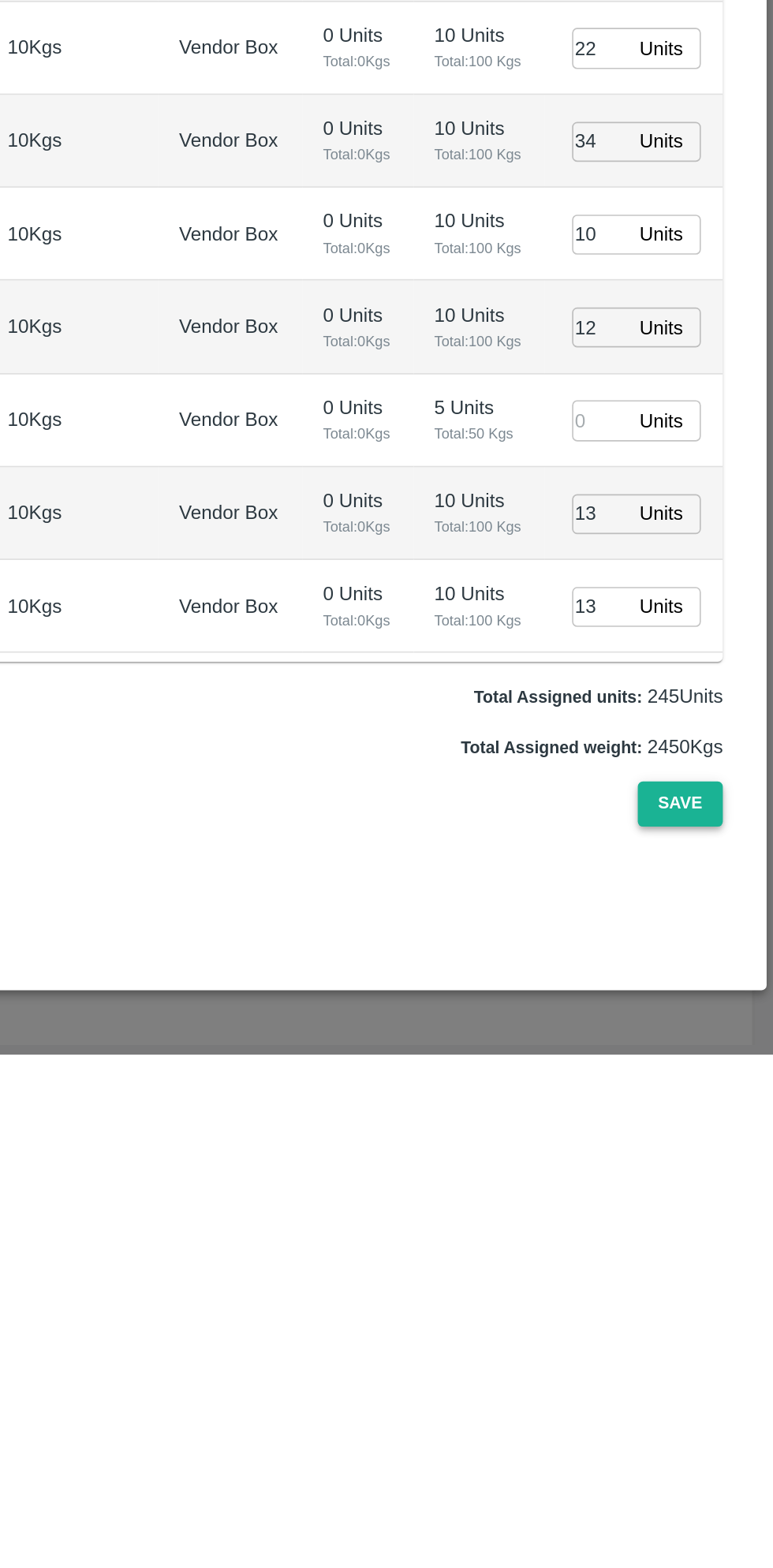
type input "24"
click at [715, 1414] on button "Save" at bounding box center [716, 1414] width 52 height 27
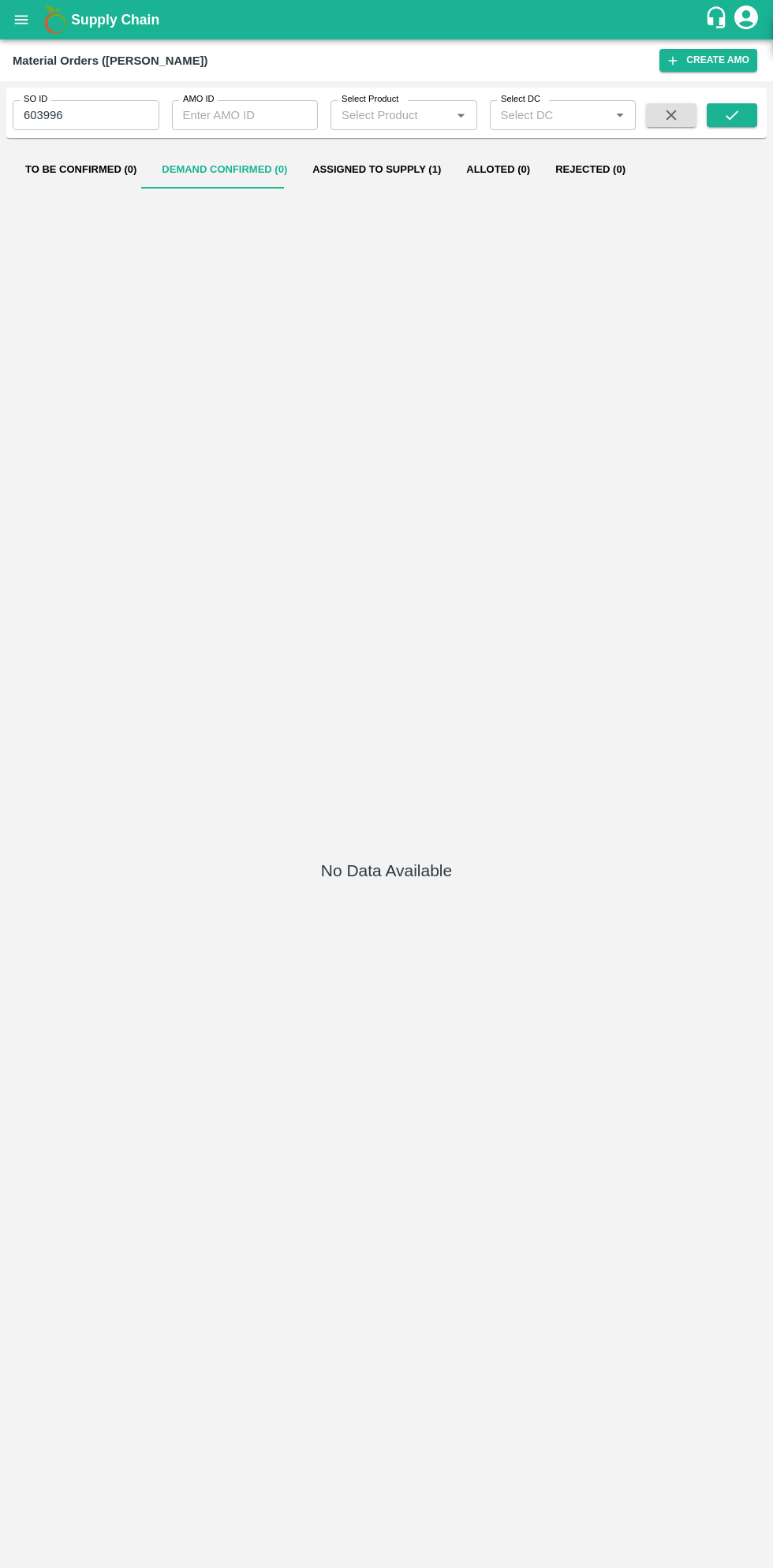
click at [346, 170] on button "Assigned to Supply (1)" at bounding box center [376, 170] width 154 height 38
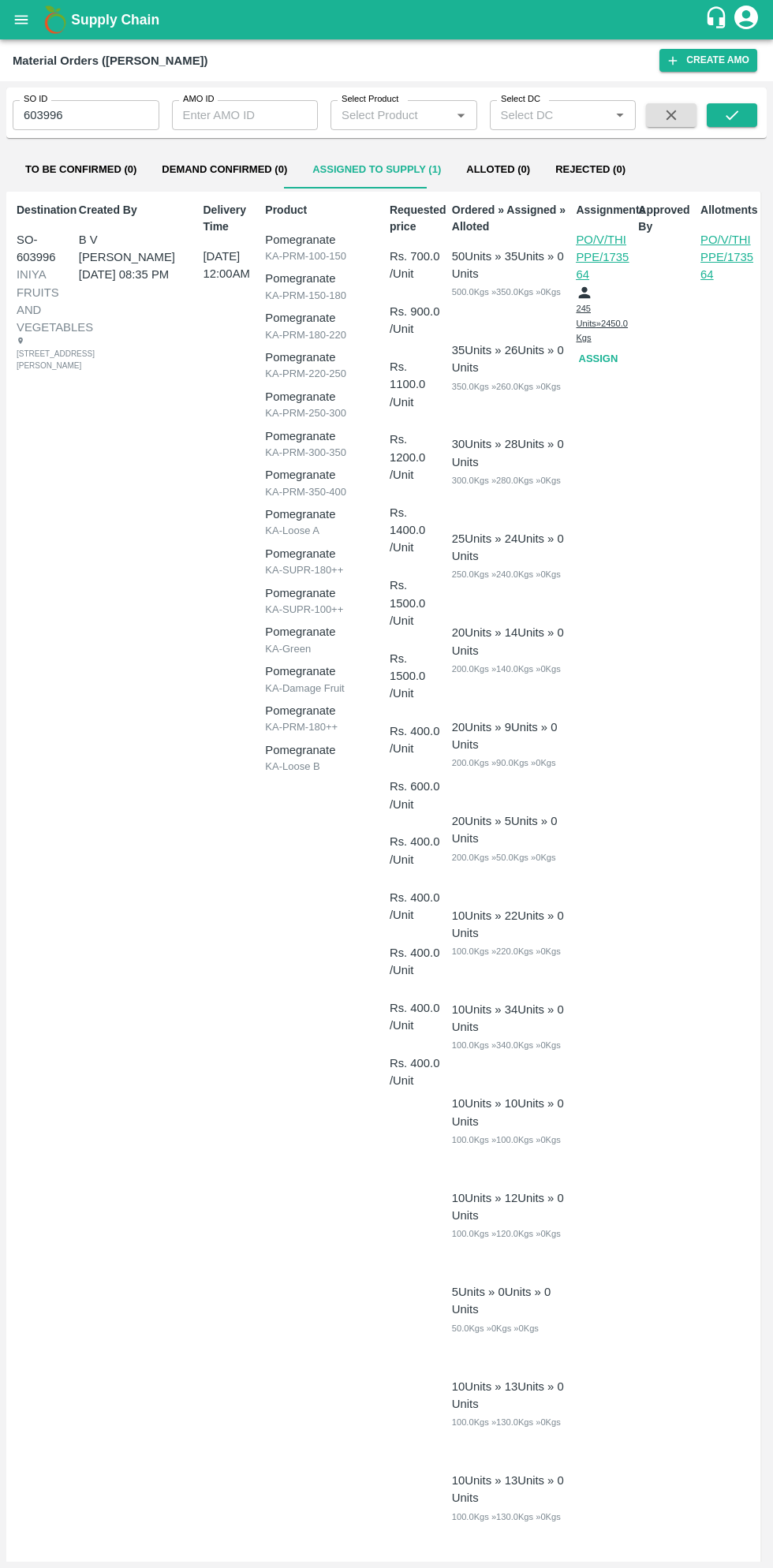
click at [22, 20] on icon "open drawer" at bounding box center [21, 19] width 14 height 9
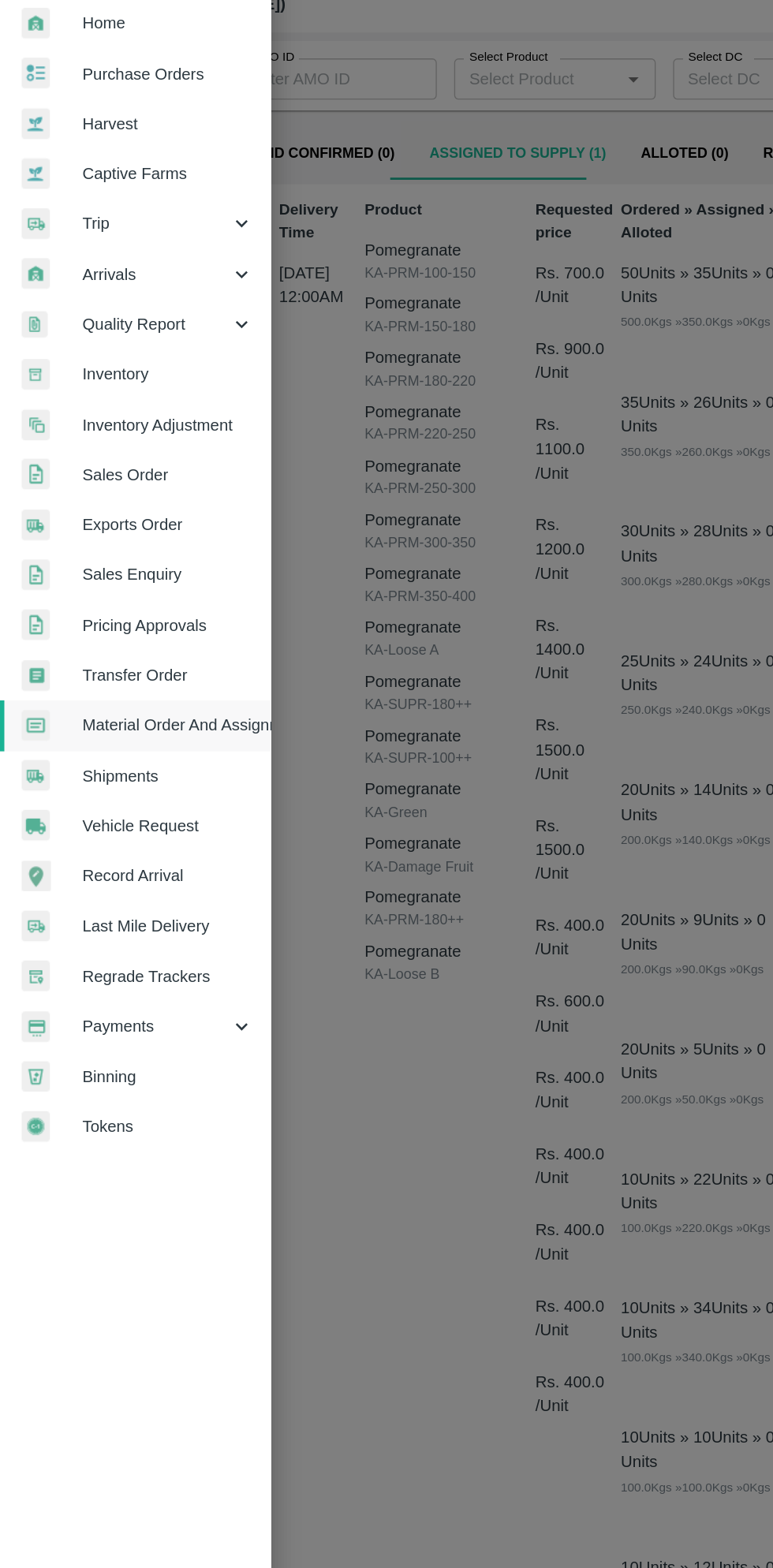
click at [87, 797] on span "Payments" at bounding box center [113, 805] width 107 height 17
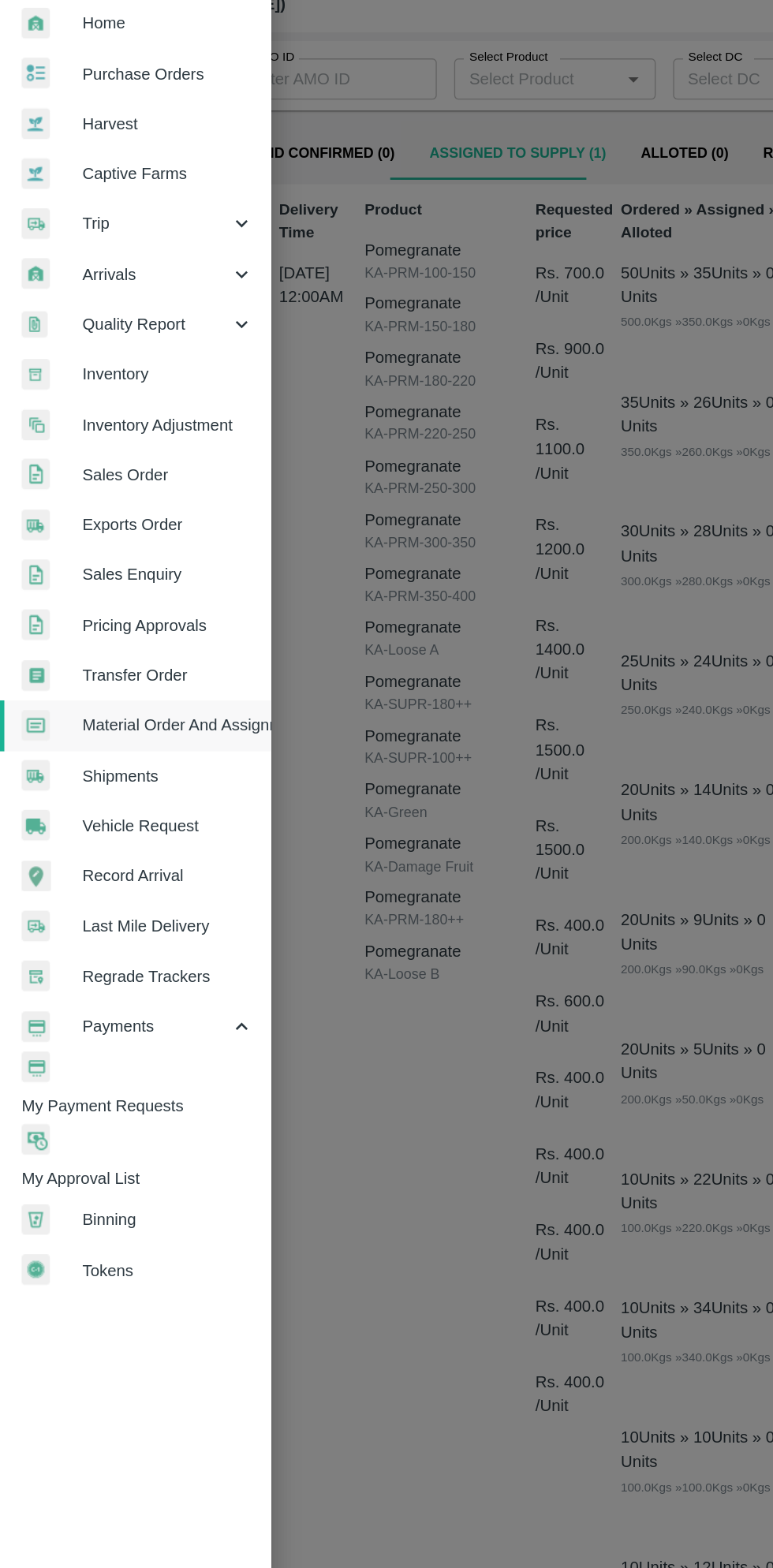
click at [142, 853] on span "My Payment Requests" at bounding box center [106, 862] width 181 height 17
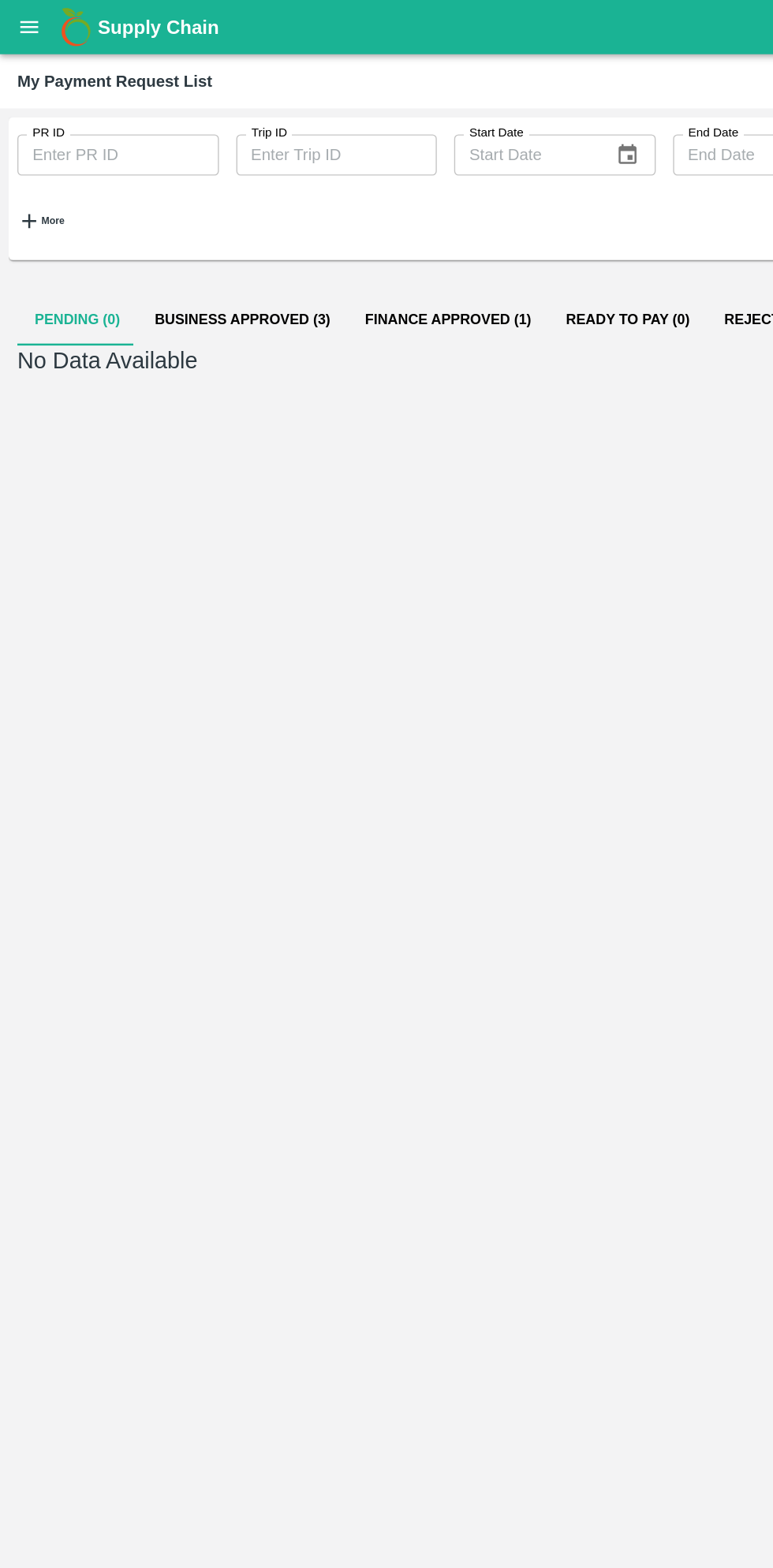
click at [195, 233] on button "Business Approved (3)" at bounding box center [177, 232] width 153 height 38
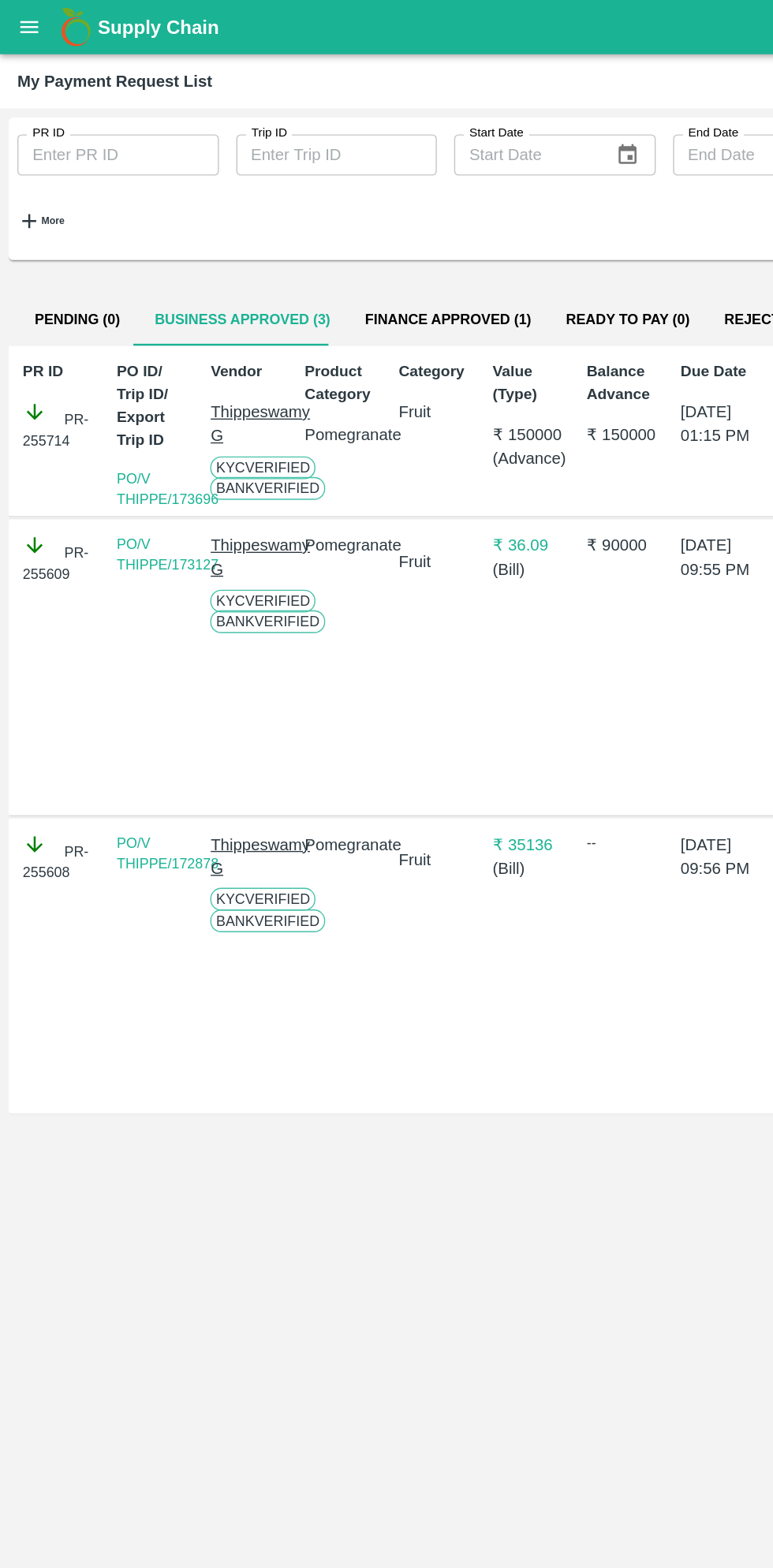
click at [32, 32] on button "open drawer" at bounding box center [21, 20] width 36 height 36
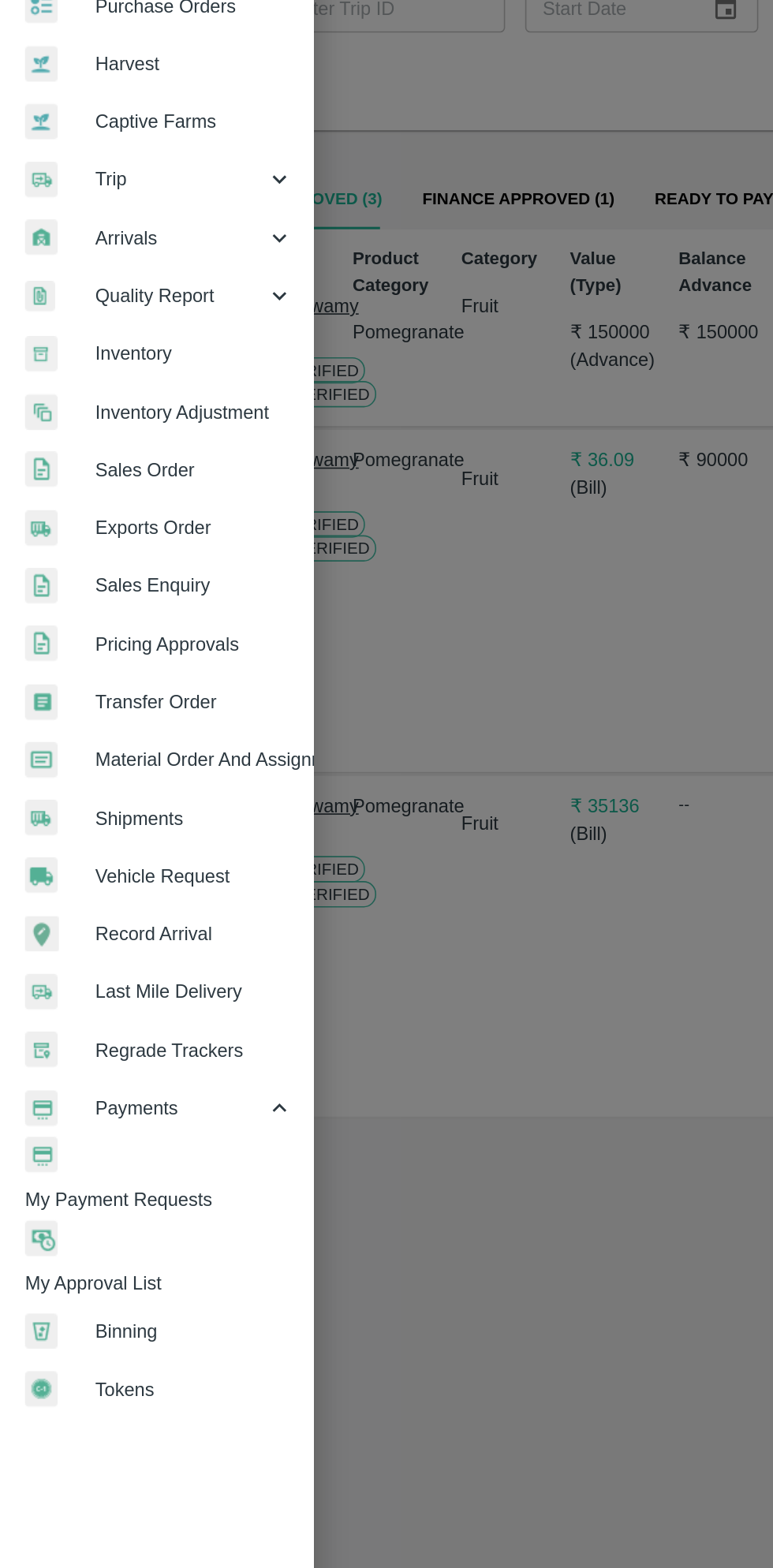
click at [160, 586] on span "Material Order And Assignment" at bounding box center [122, 585] width 124 height 17
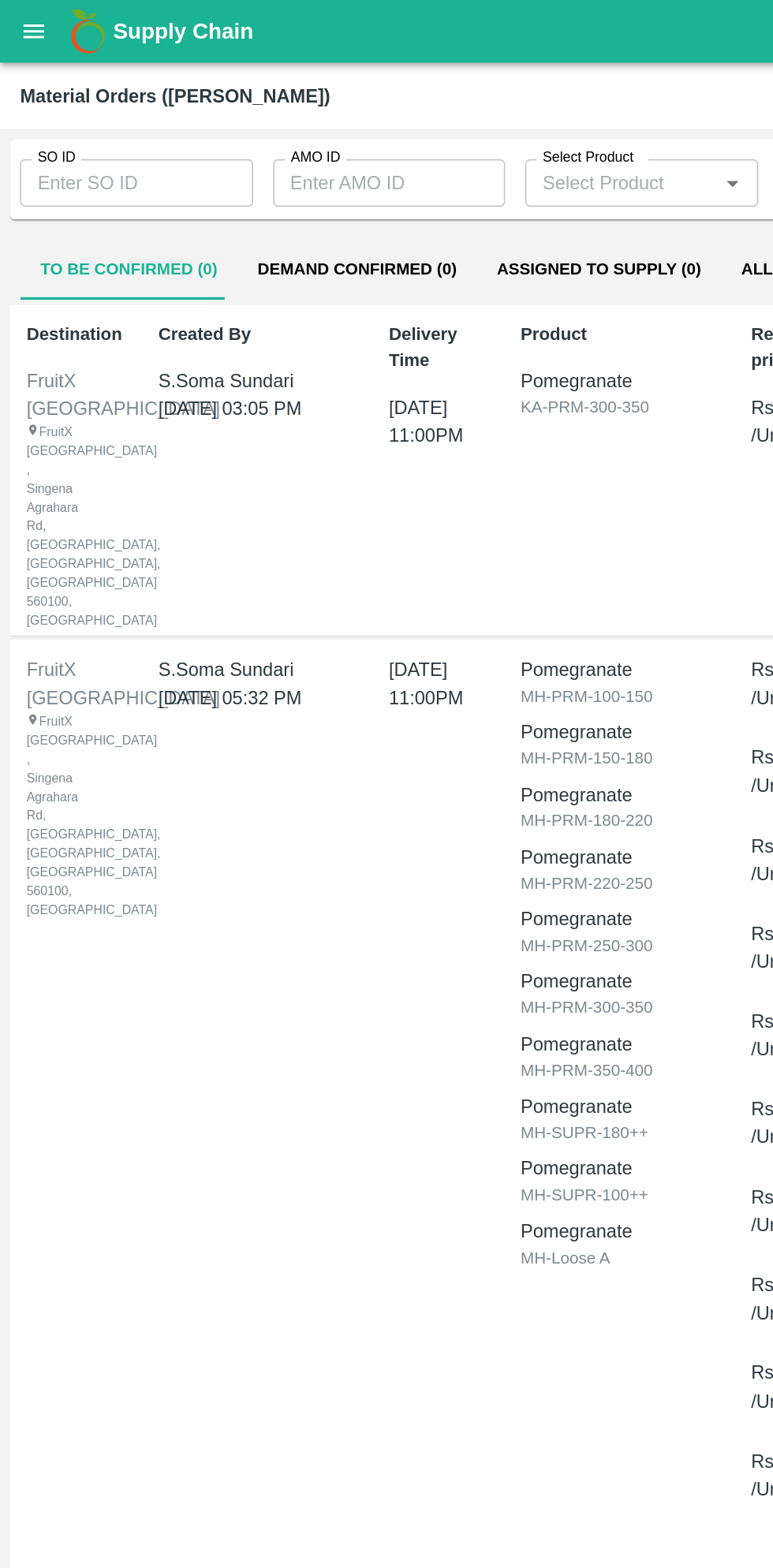
click at [103, 108] on input "SO ID" at bounding box center [86, 115] width 147 height 30
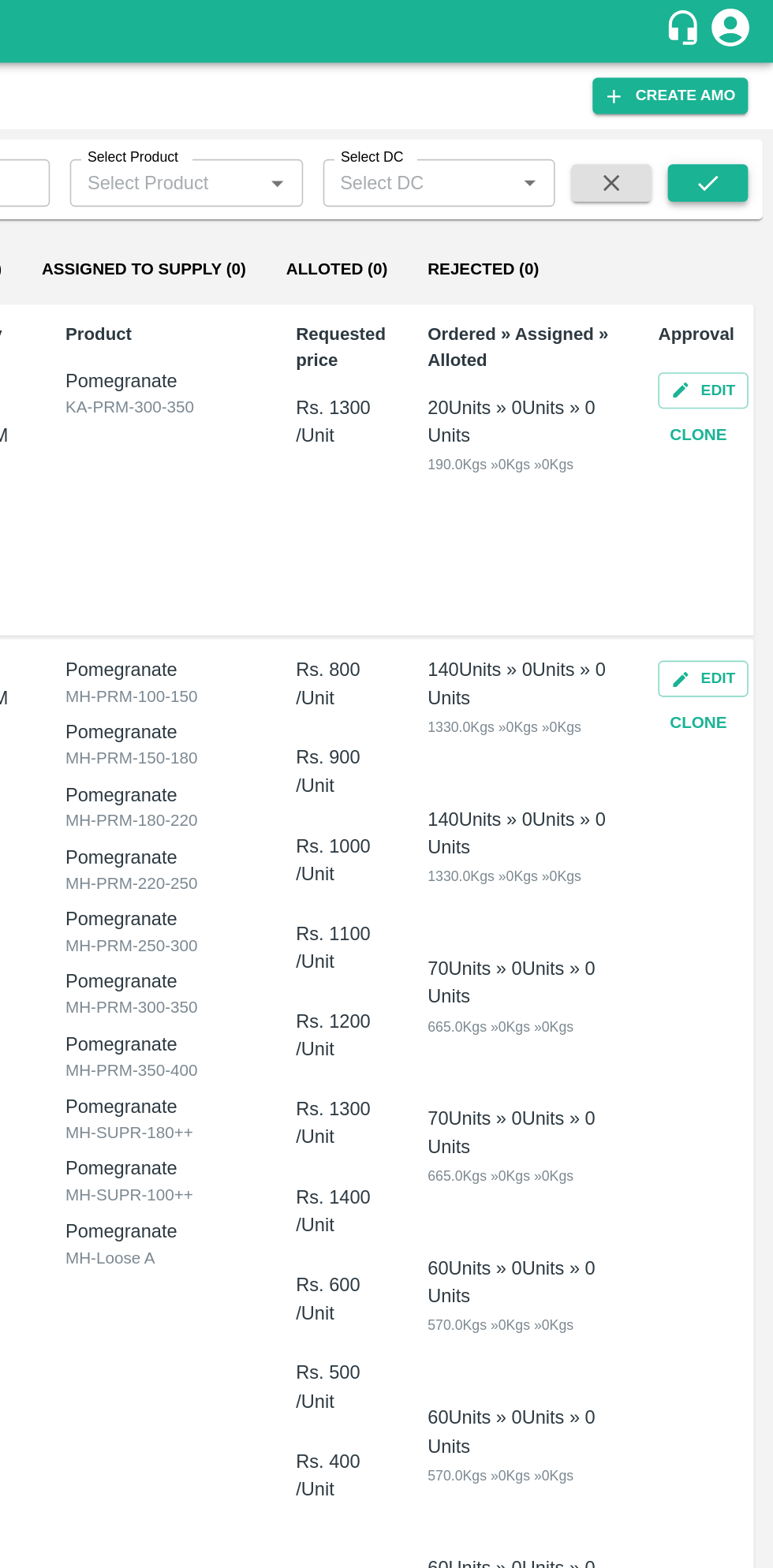
type input "603996"
click at [736, 118] on icon "submit" at bounding box center [732, 115] width 17 height 17
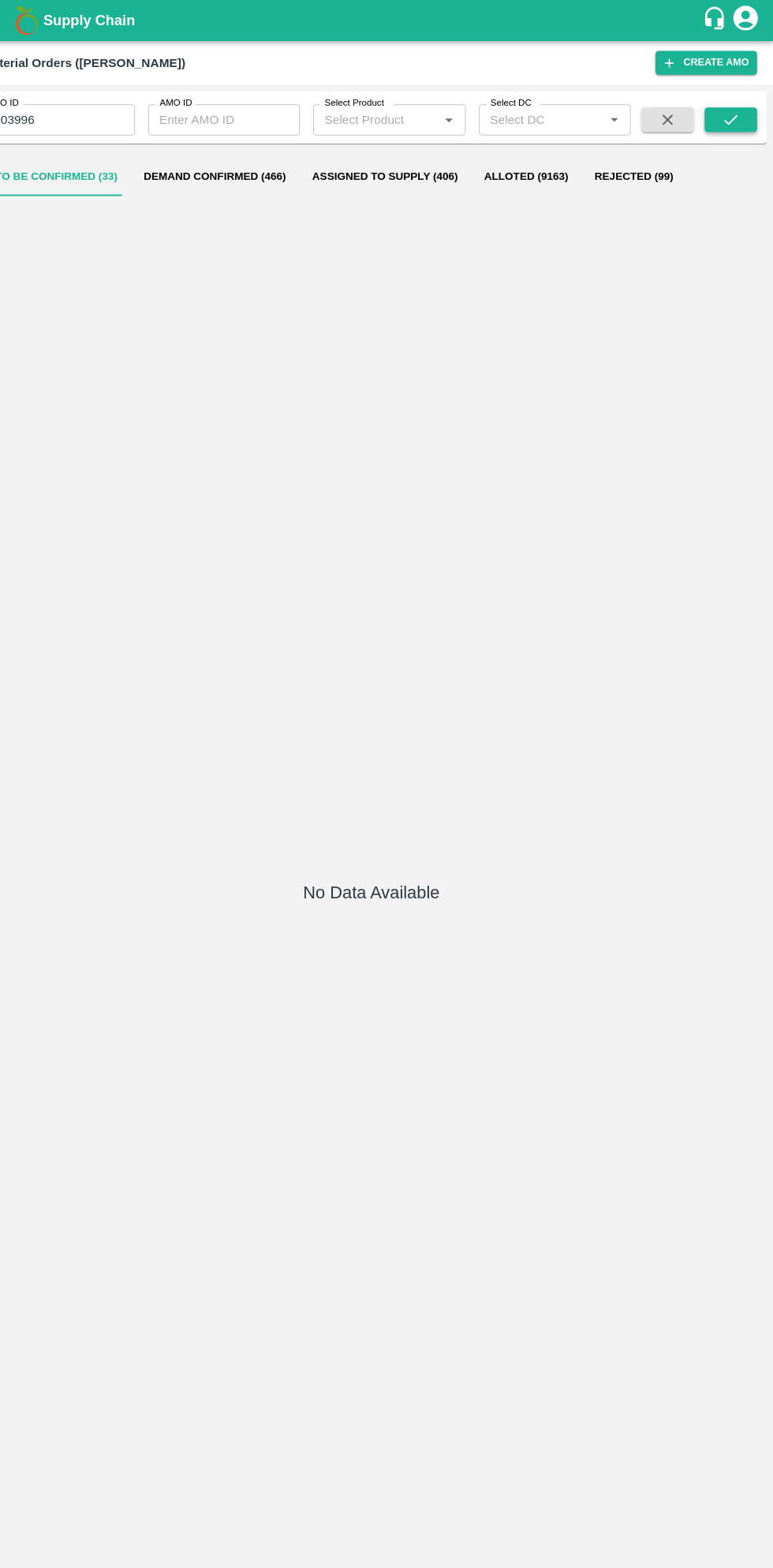
click at [729, 109] on icon "submit" at bounding box center [732, 115] width 17 height 17
click at [366, 166] on button "Assigned to Supply (1)" at bounding box center [376, 170] width 154 height 38
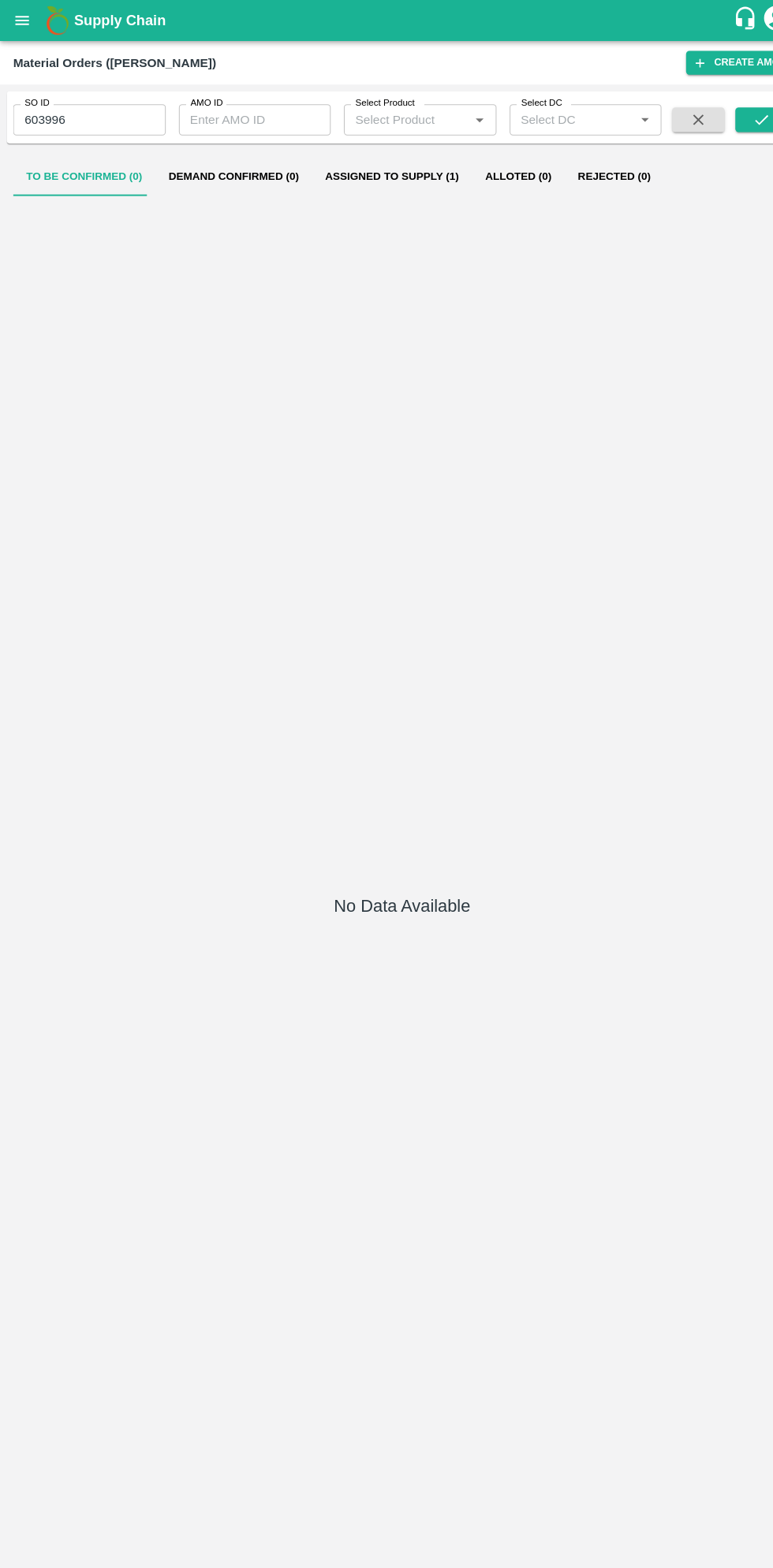
click at [33, 16] on button "open drawer" at bounding box center [21, 20] width 36 height 36
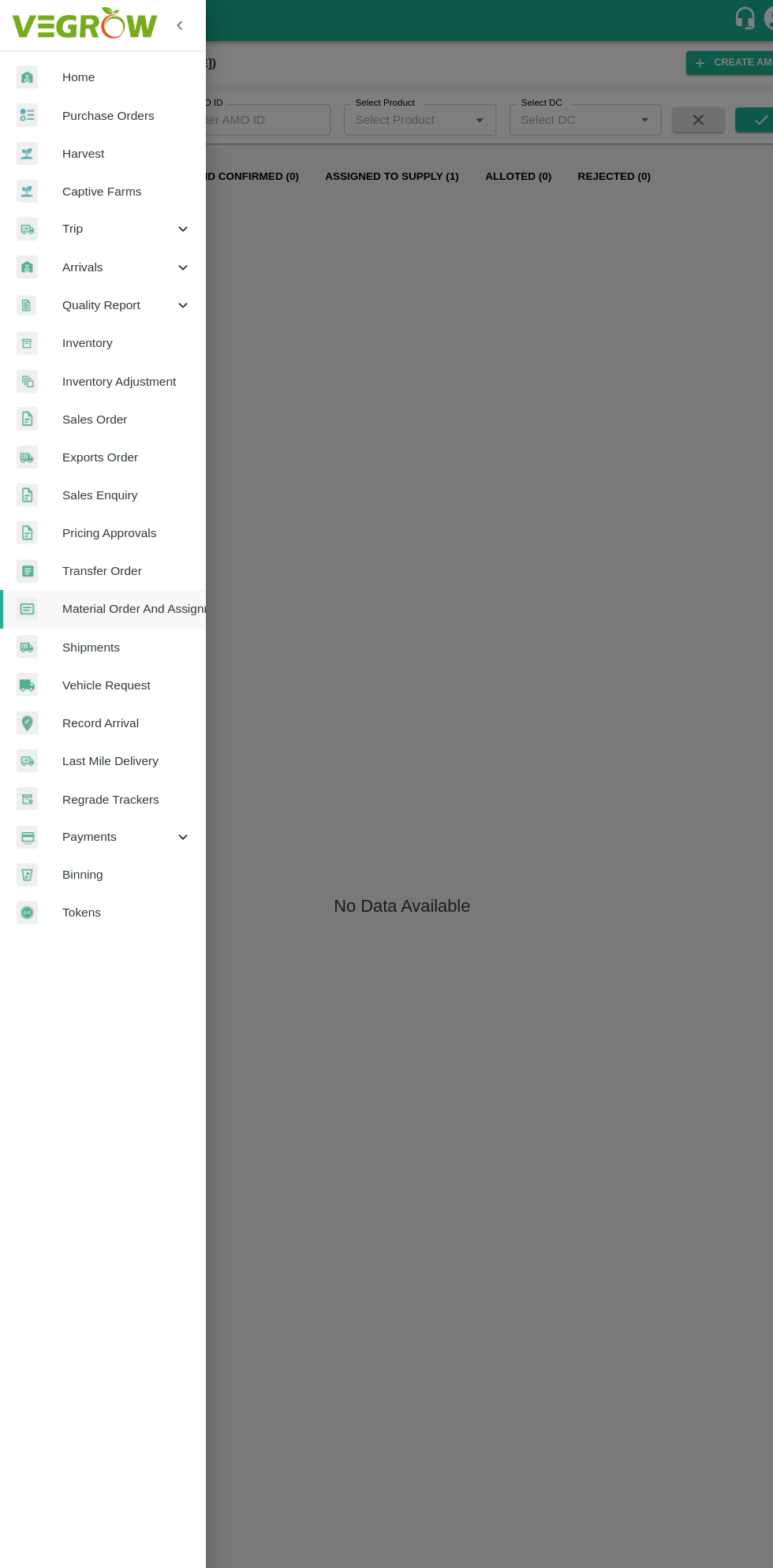
click at [401, 564] on div at bounding box center [386, 784] width 773 height 1568
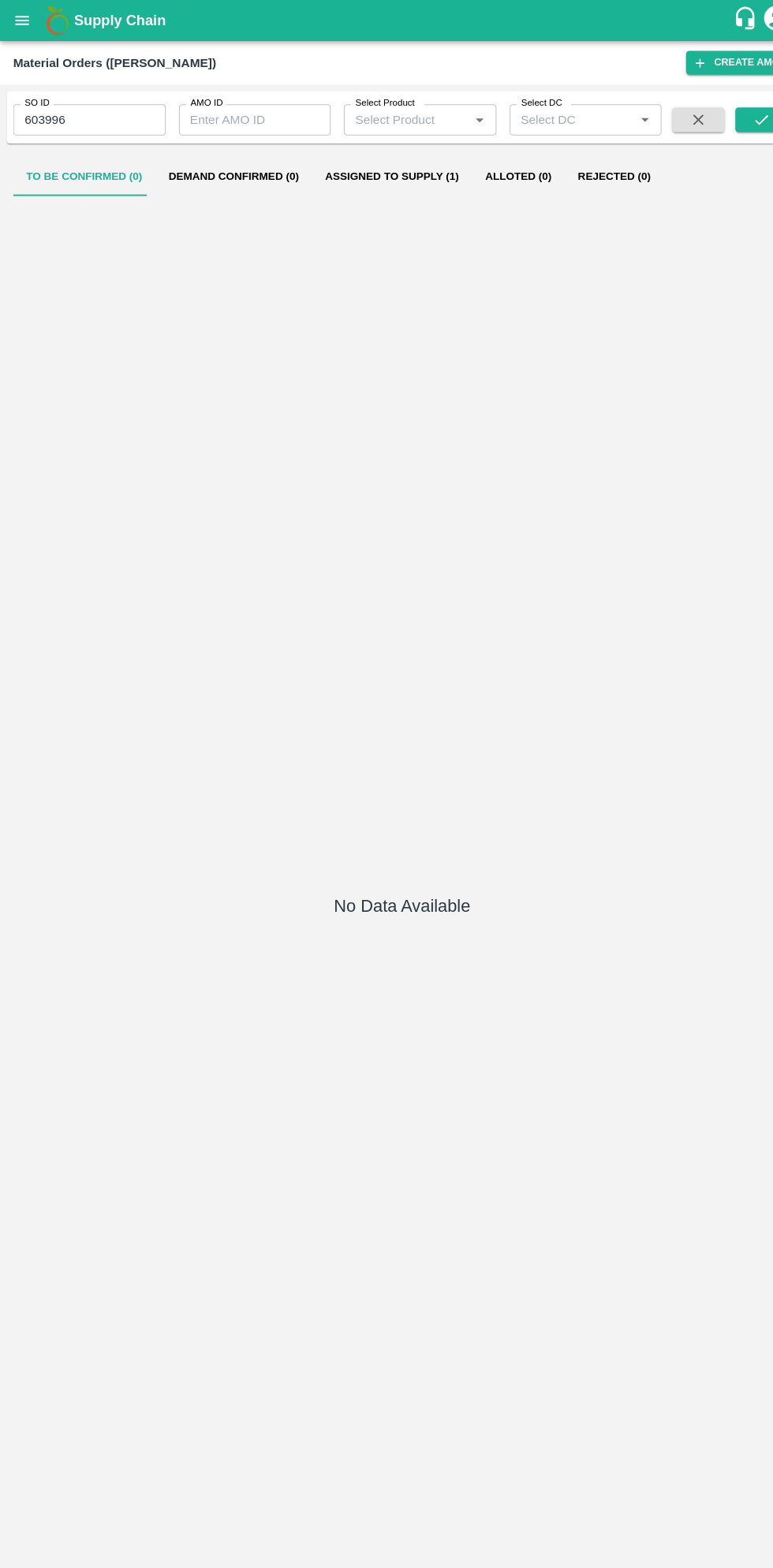
click at [33, 27] on button "open drawer" at bounding box center [21, 20] width 36 height 36
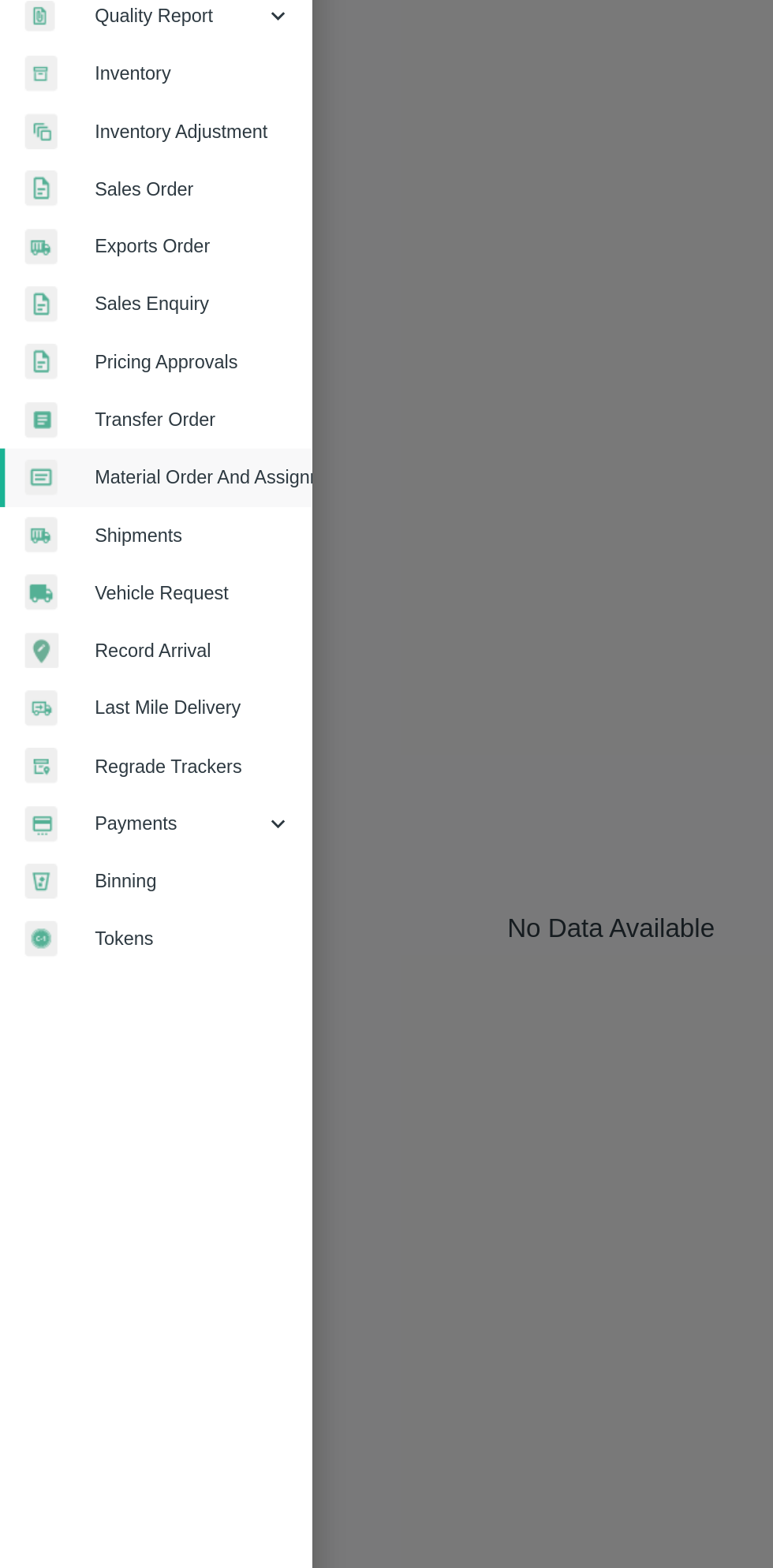
click at [115, 808] on span "Payments" at bounding box center [113, 805] width 107 height 17
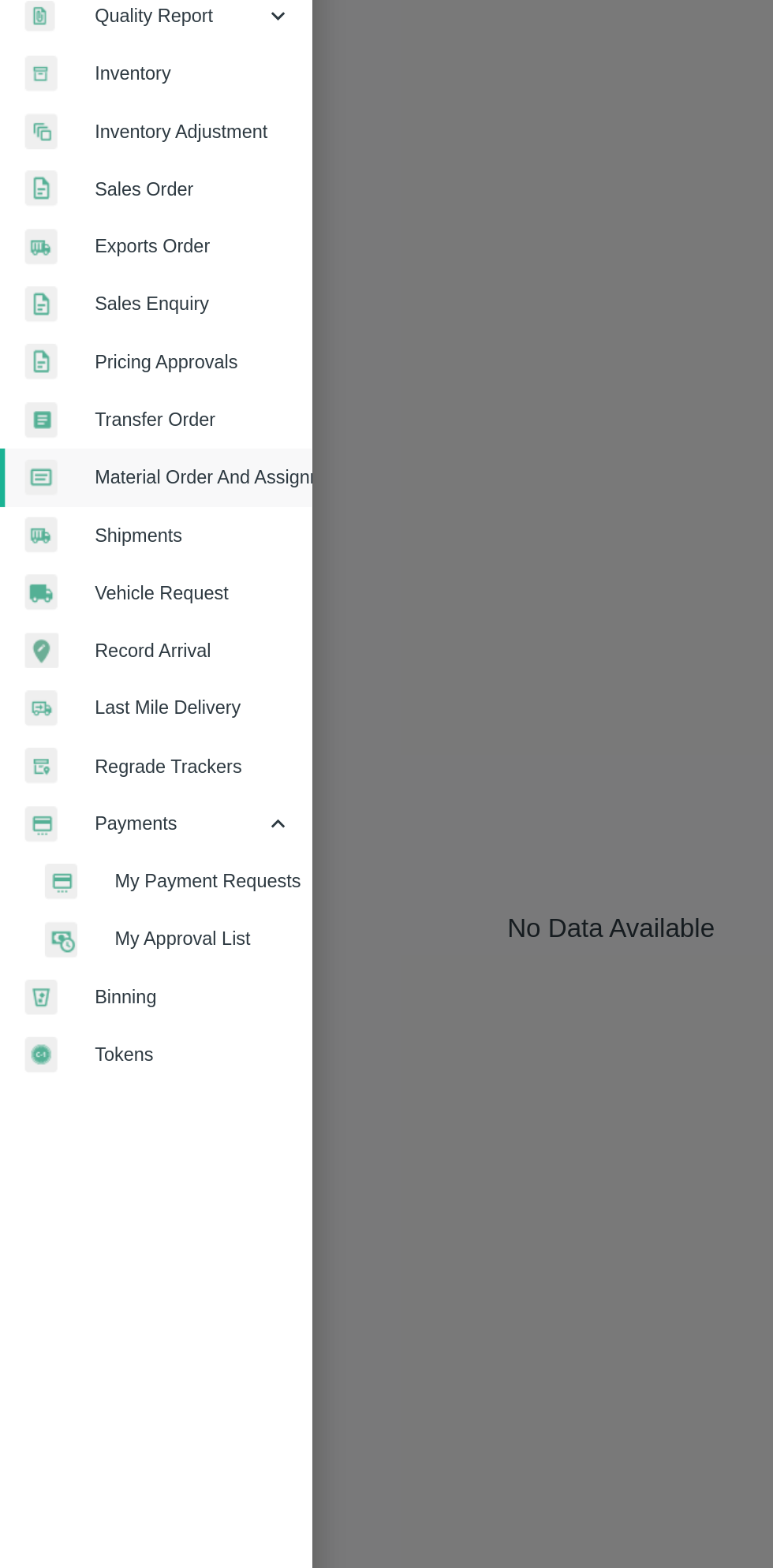
click at [136, 834] on span "My Payment Requests" at bounding box center [129, 841] width 112 height 17
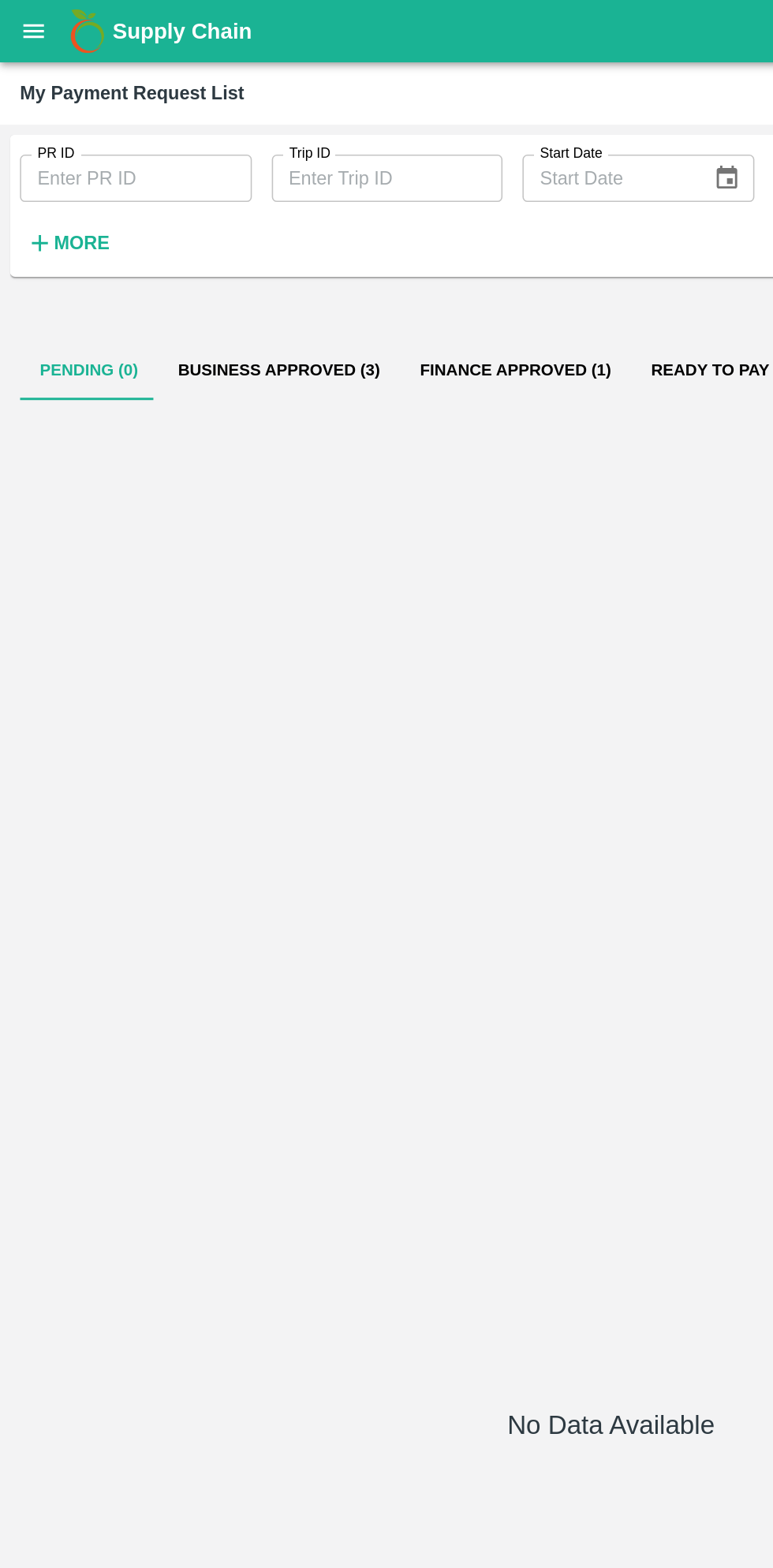
click at [169, 241] on button "Business Approved (3)" at bounding box center [177, 234] width 153 height 38
